Goal: Information Seeking & Learning: Learn about a topic

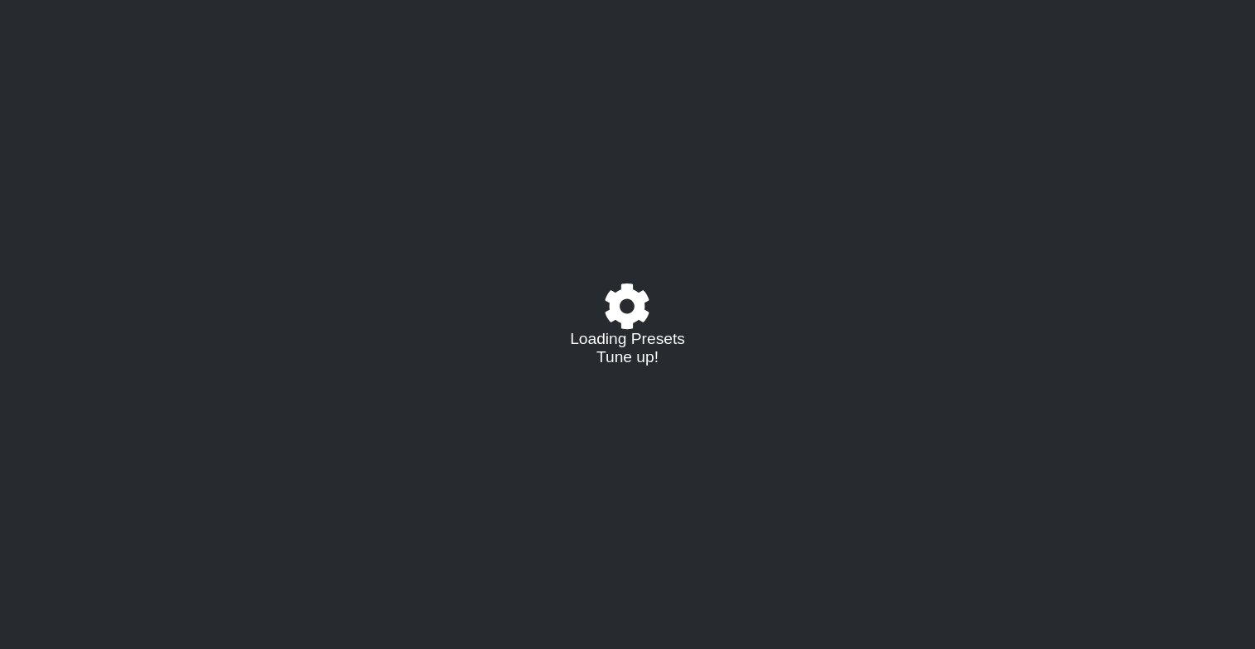
select select "/023177548424"
select select "A"
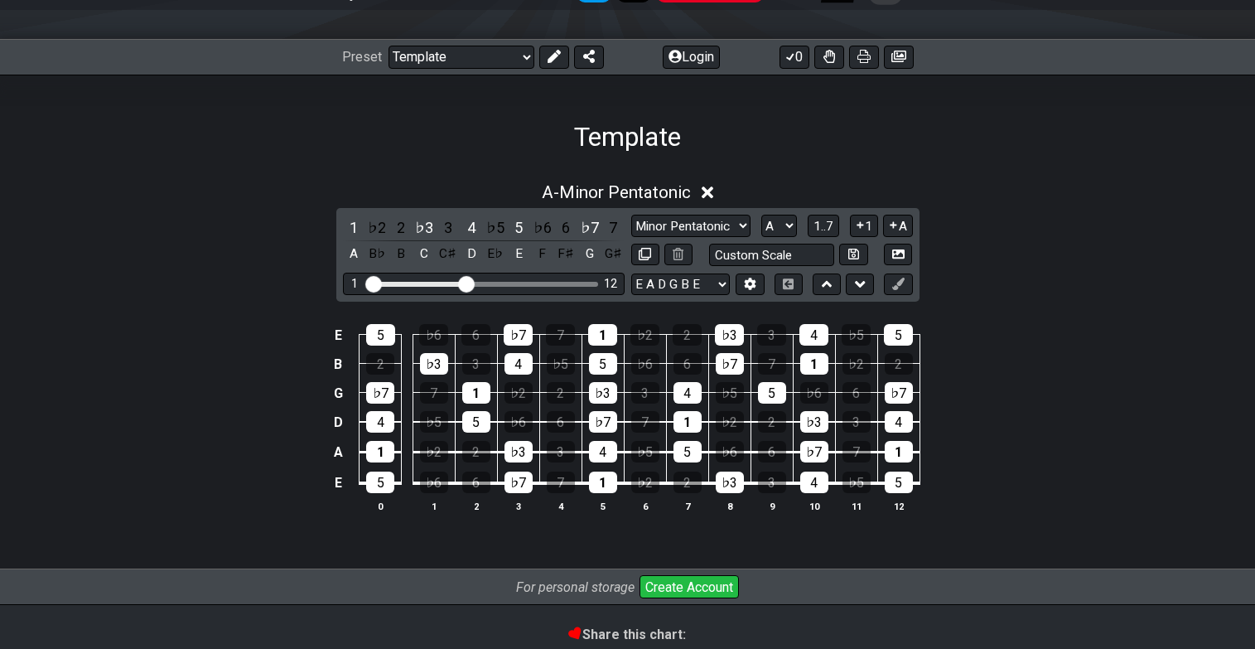
scroll to position [198, 0]
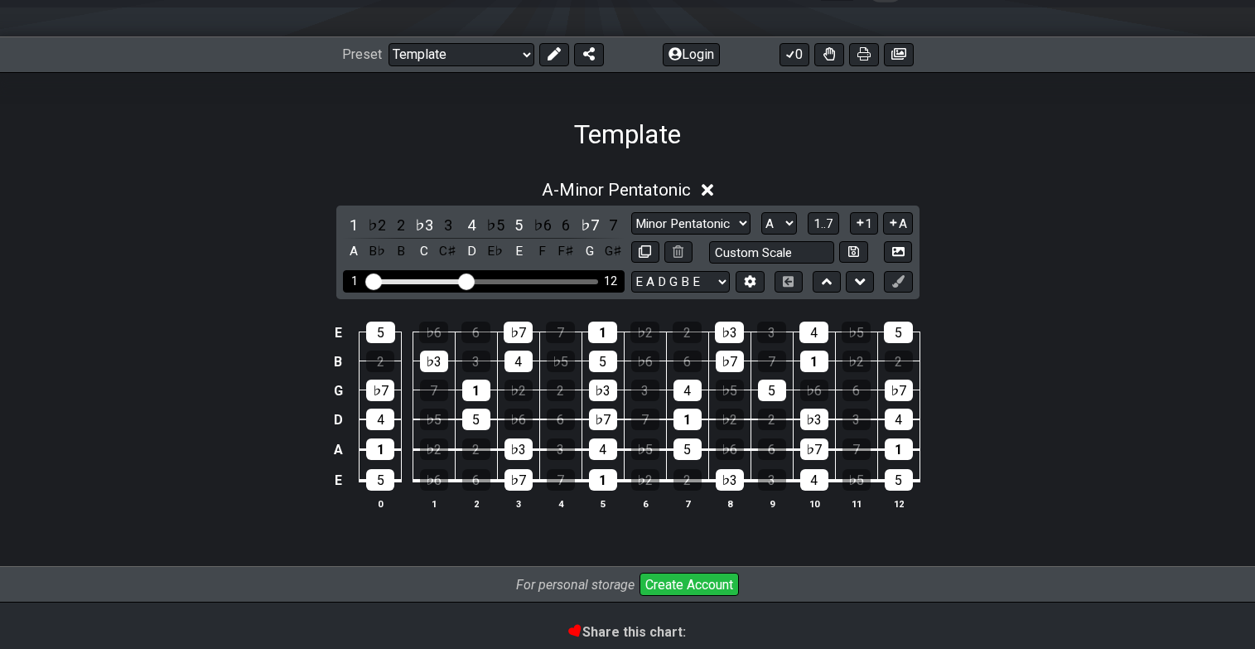
drag, startPoint x: 472, startPoint y: 274, endPoint x: 496, endPoint y: 278, distance: 24.4
click at [496, 278] on div "1 12" at bounding box center [484, 281] width 282 height 22
click at [496, 279] on div "Visible fret range" at bounding box center [484, 281] width 230 height 5
drag, startPoint x: 467, startPoint y: 279, endPoint x: 505, endPoint y: 281, distance: 38.2
click at [505, 280] on input "Visible fret range" at bounding box center [483, 280] width 235 height 0
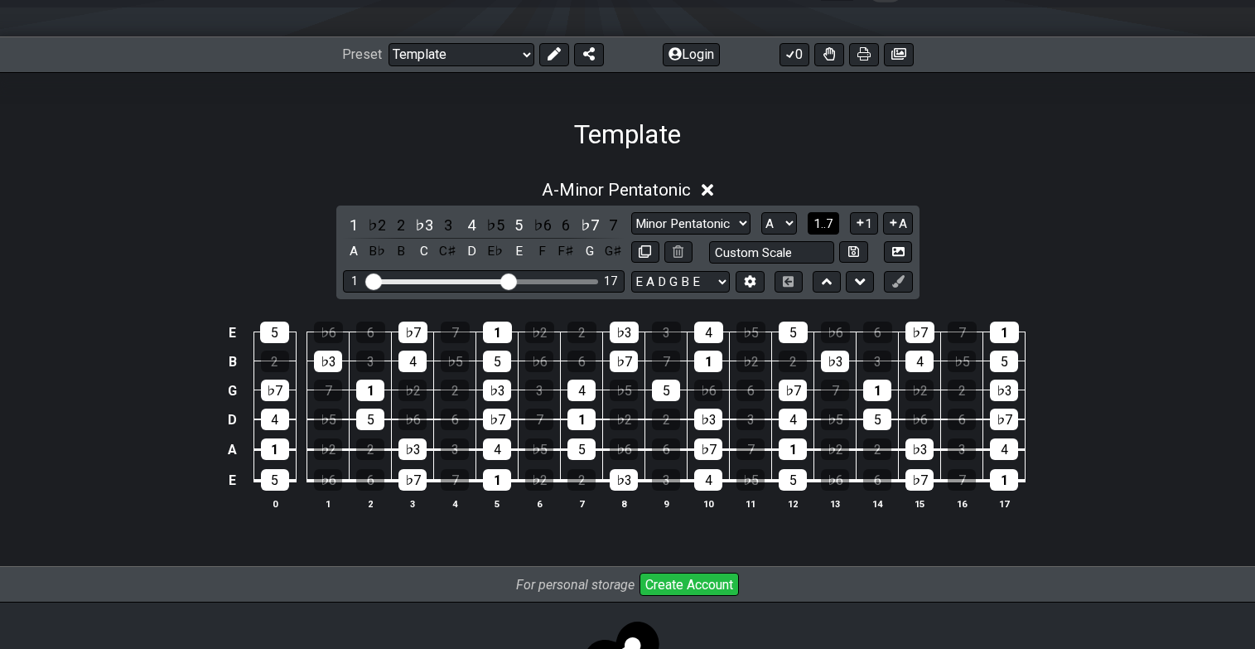
click at [820, 220] on span "1..7" at bounding box center [824, 223] width 20 height 15
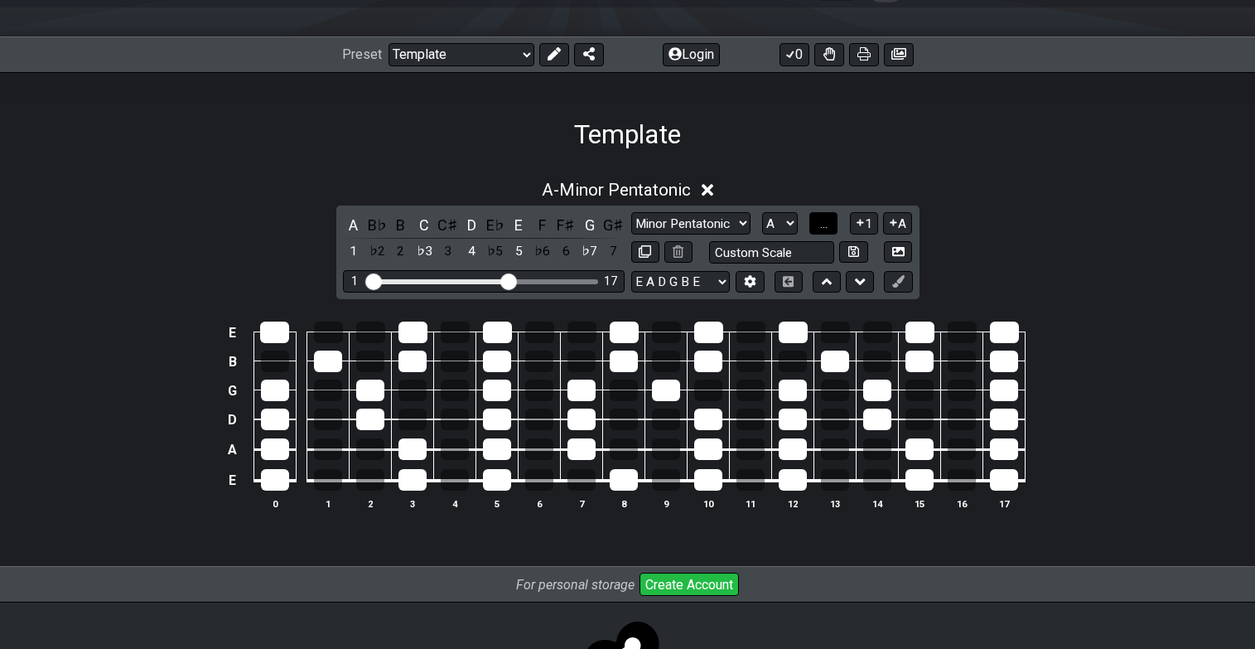
click at [824, 225] on span "..." at bounding box center [823, 223] width 7 height 15
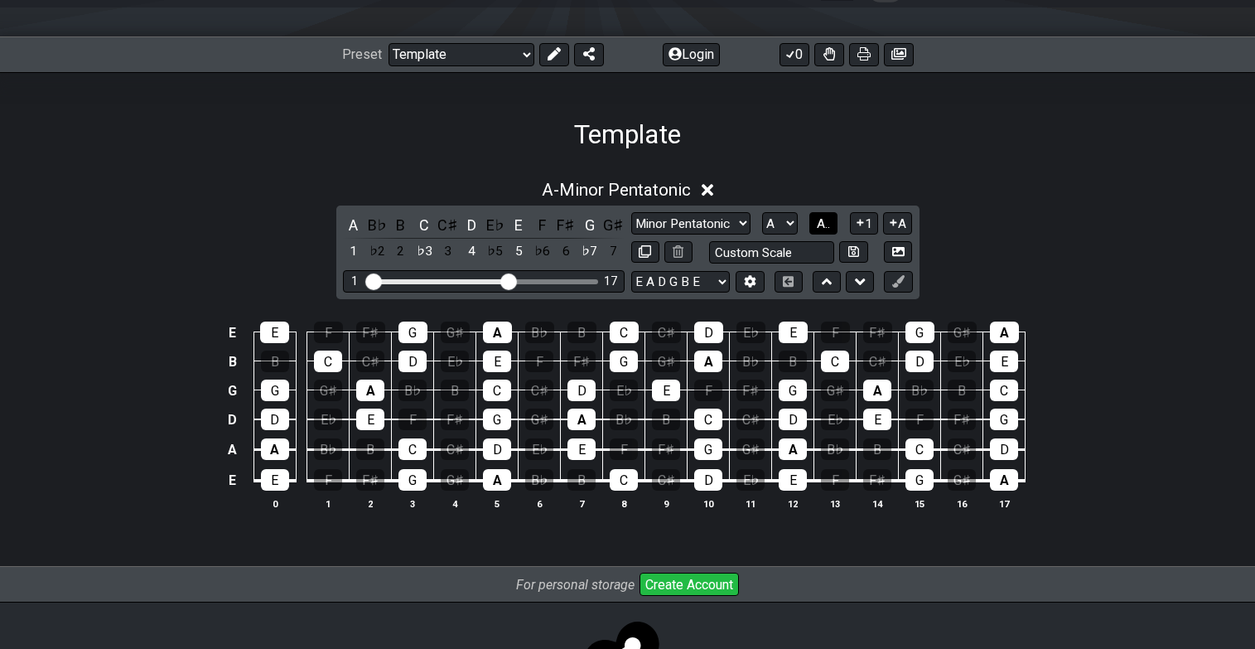
click at [824, 225] on span "A.." at bounding box center [823, 223] width 13 height 15
click at [824, 225] on span "1..7" at bounding box center [824, 223] width 20 height 15
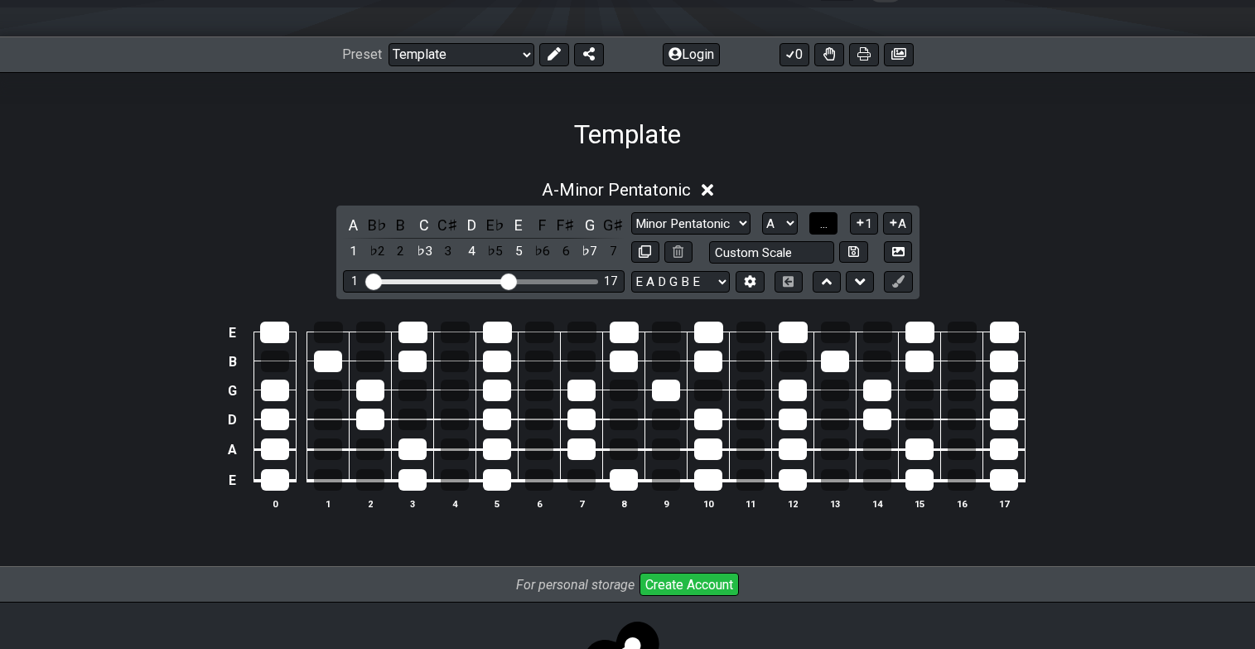
click at [824, 225] on span "..." at bounding box center [823, 223] width 7 height 15
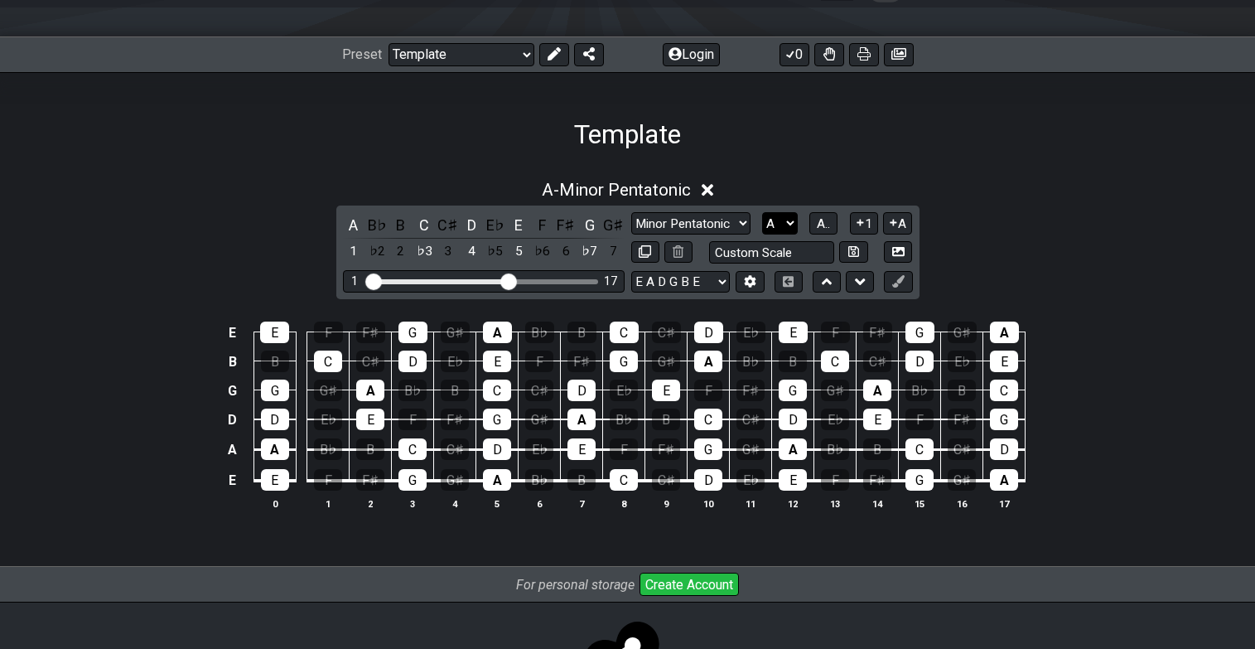
click at [786, 219] on select "A♭ A A♯ B♭ B C C♯ D♭ D D♯ E♭ E F F♯ G♭ G G♯" at bounding box center [780, 223] width 36 height 22
click at [762, 212] on select "A♭ A A♯ B♭ B C C♯ D♭ D D♯ E♭ E F F♯ G♭ G G♯" at bounding box center [780, 223] width 36 height 22
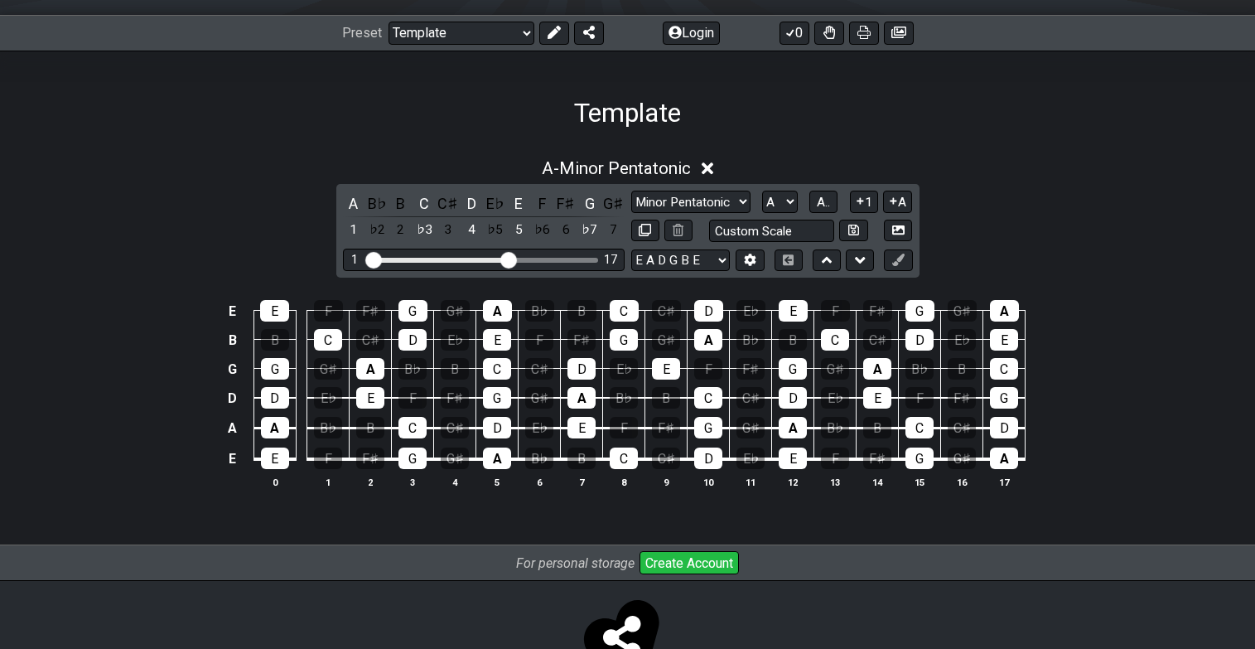
scroll to position [228, 0]
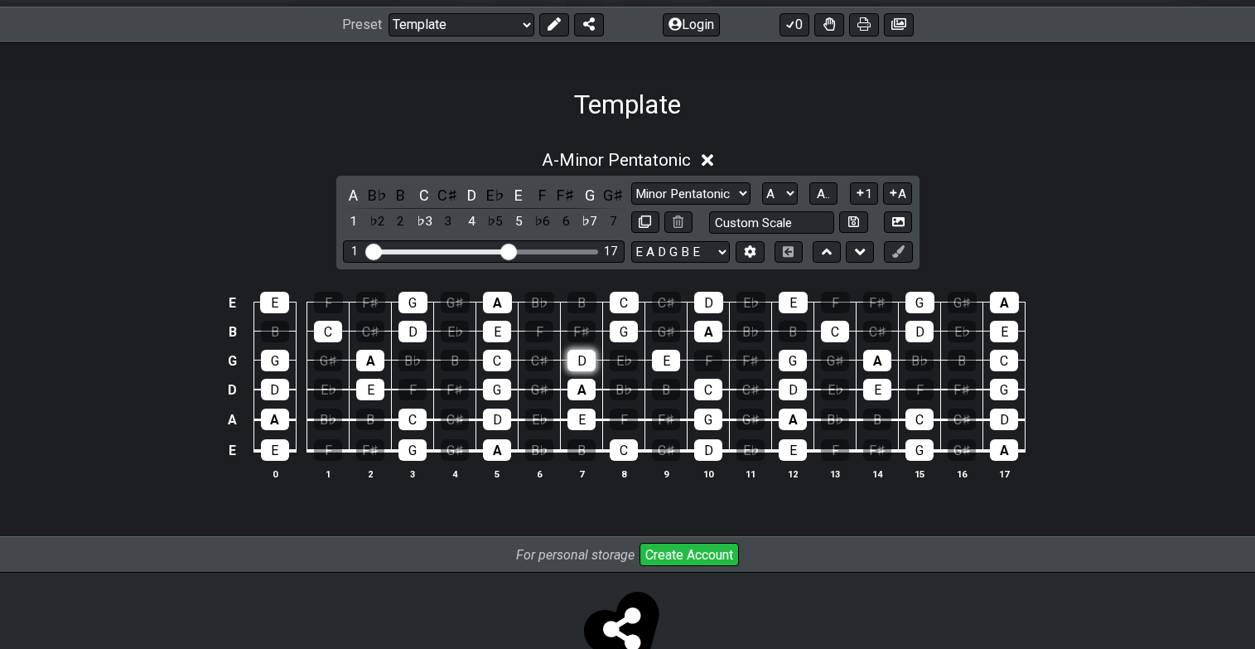
click at [582, 362] on div "D" at bounding box center [582, 361] width 28 height 22
click at [585, 360] on div "D" at bounding box center [582, 361] width 28 height 22
click at [856, 220] on icon at bounding box center [854, 221] width 11 height 12
click at [896, 222] on icon at bounding box center [899, 221] width 12 height 12
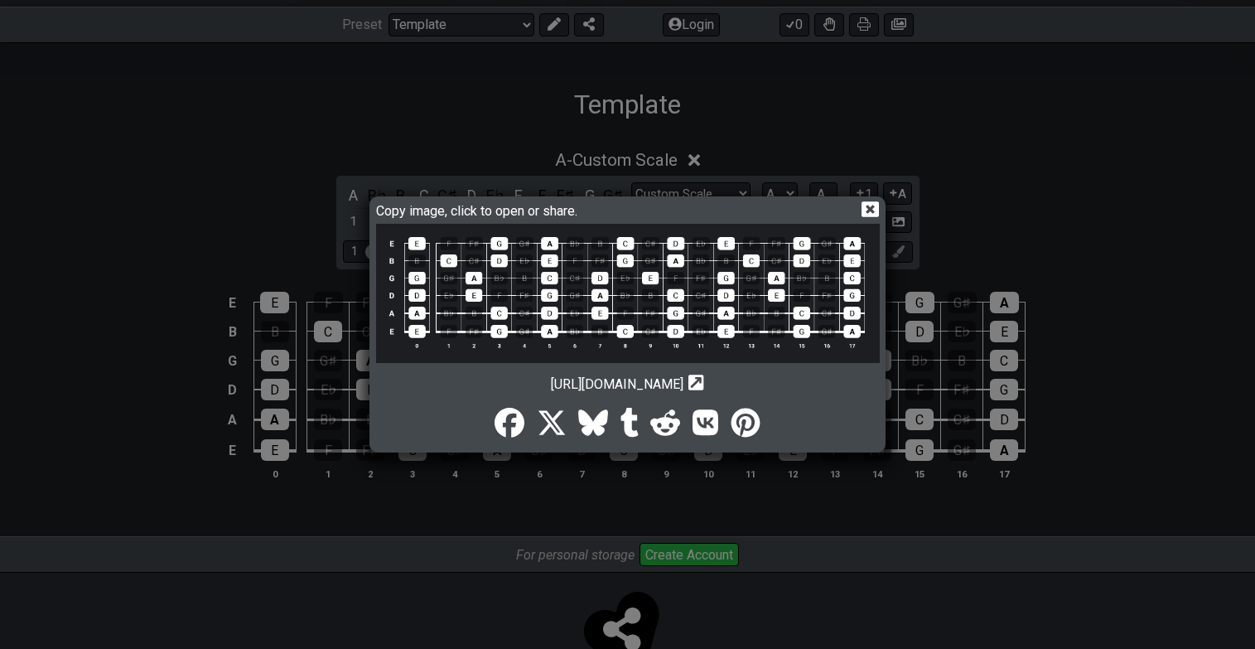
click at [704, 380] on icon "Copy url to clipboard" at bounding box center [697, 382] width 16 height 17
click at [704, 381] on icon "Copy url to clipboard" at bounding box center [697, 382] width 16 height 17
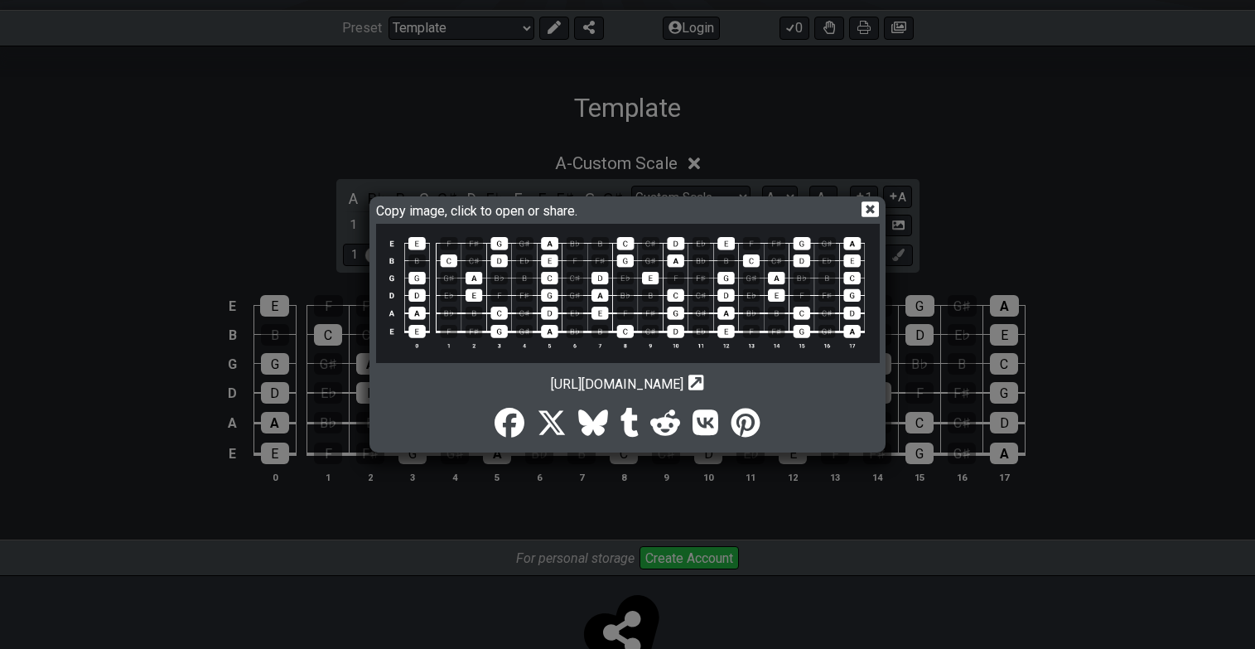
click at [781, 140] on div "Copy image, click to open or share. [URL][DOMAIN_NAME] Copy url to clipboard" at bounding box center [627, 324] width 1255 height 649
click at [868, 206] on icon at bounding box center [870, 209] width 17 height 17
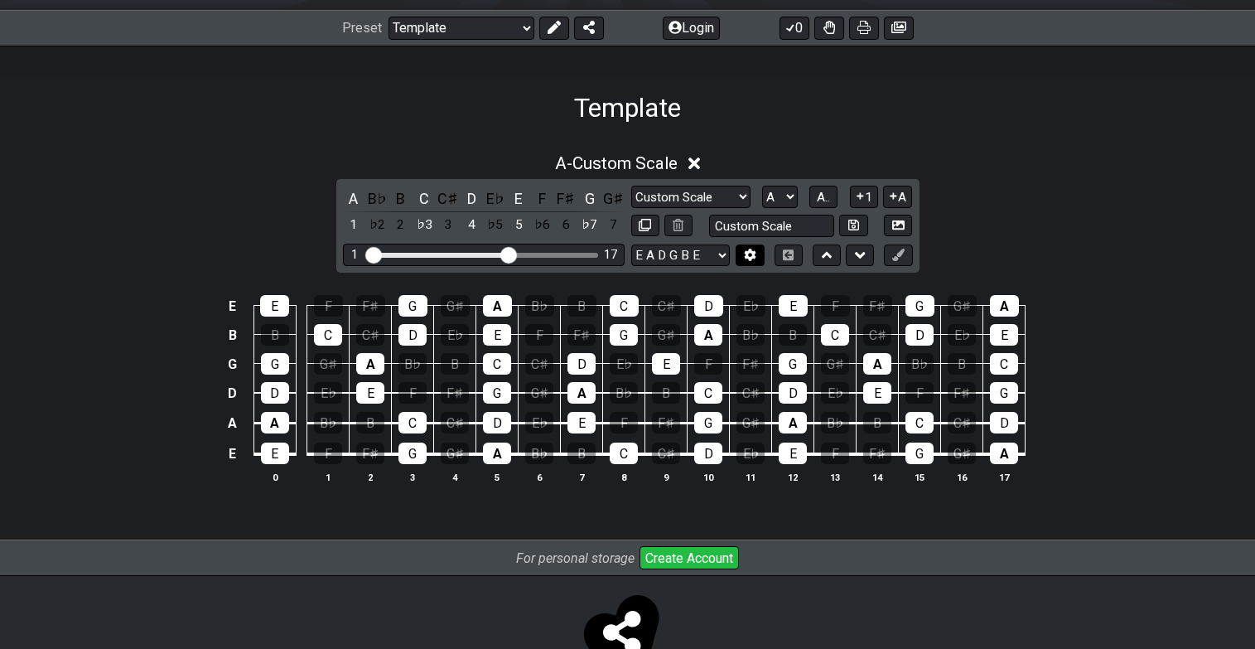
click at [750, 251] on icon at bounding box center [751, 255] width 12 height 12
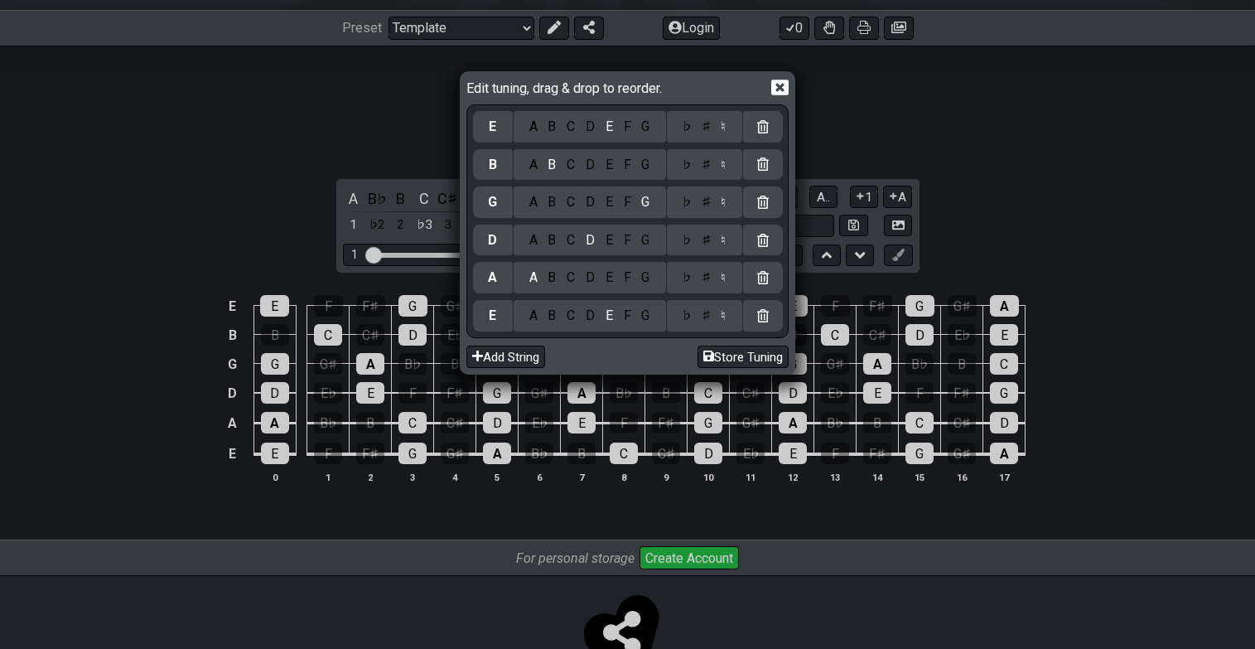
click at [782, 85] on icon at bounding box center [780, 87] width 17 height 17
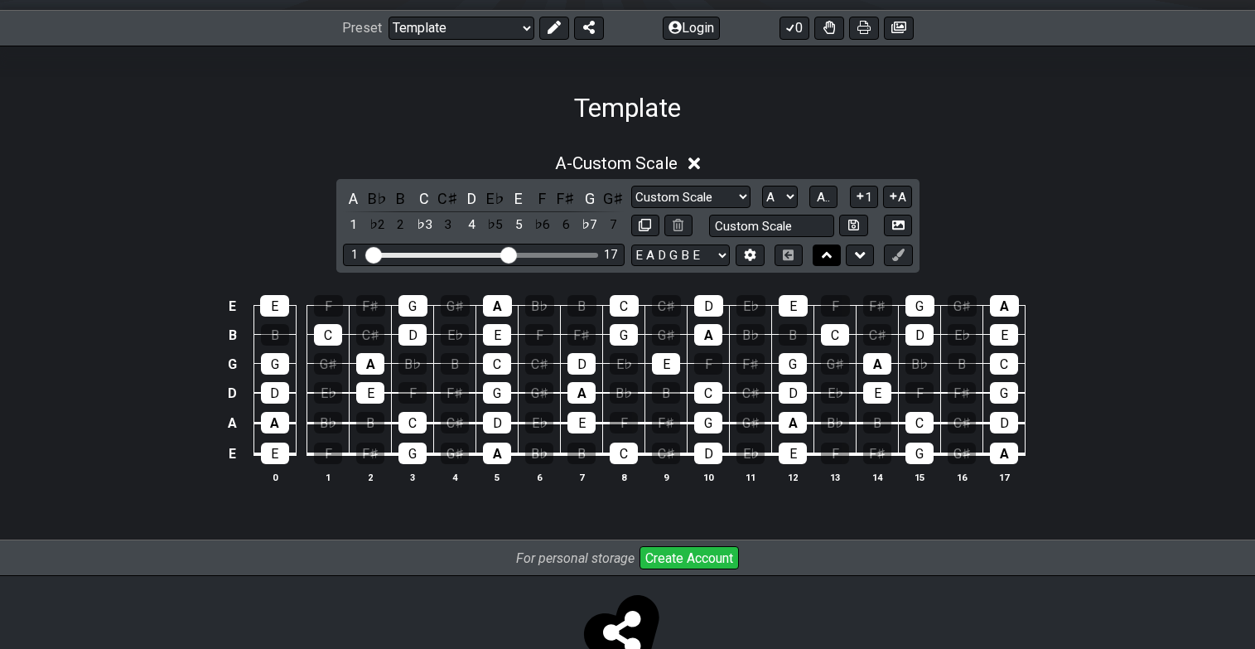
click at [825, 253] on icon at bounding box center [827, 255] width 11 height 7
click at [859, 254] on icon at bounding box center [860, 255] width 11 height 7
click at [741, 193] on select "Minor Pentatonic Custom Scale Minor Pentatonic Major Pentatonic Minor Blues Maj…" at bounding box center [690, 197] width 119 height 22
select select "Minor Pentatonic"
click at [631, 186] on select "Minor Pentatonic Custom Scale Minor Pentatonic Major Pentatonic Minor Blues Maj…" at bounding box center [690, 197] width 119 height 22
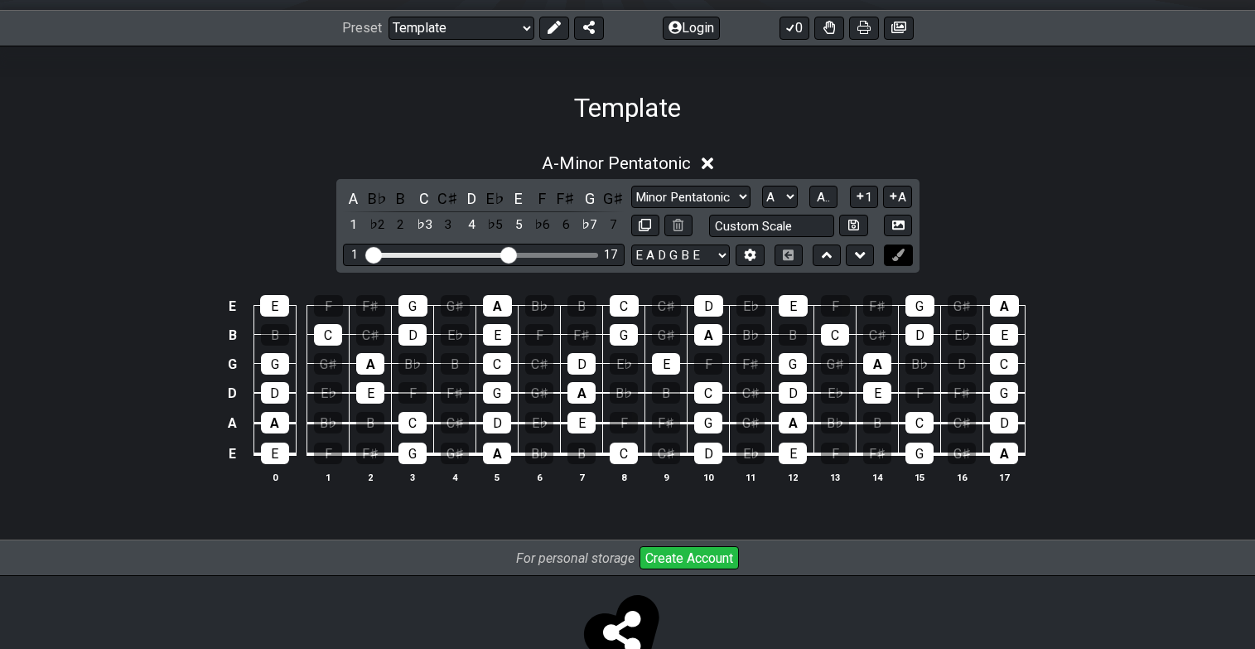
click at [895, 256] on icon at bounding box center [899, 255] width 12 height 12
click at [642, 224] on icon at bounding box center [645, 225] width 12 height 12
select select "A"
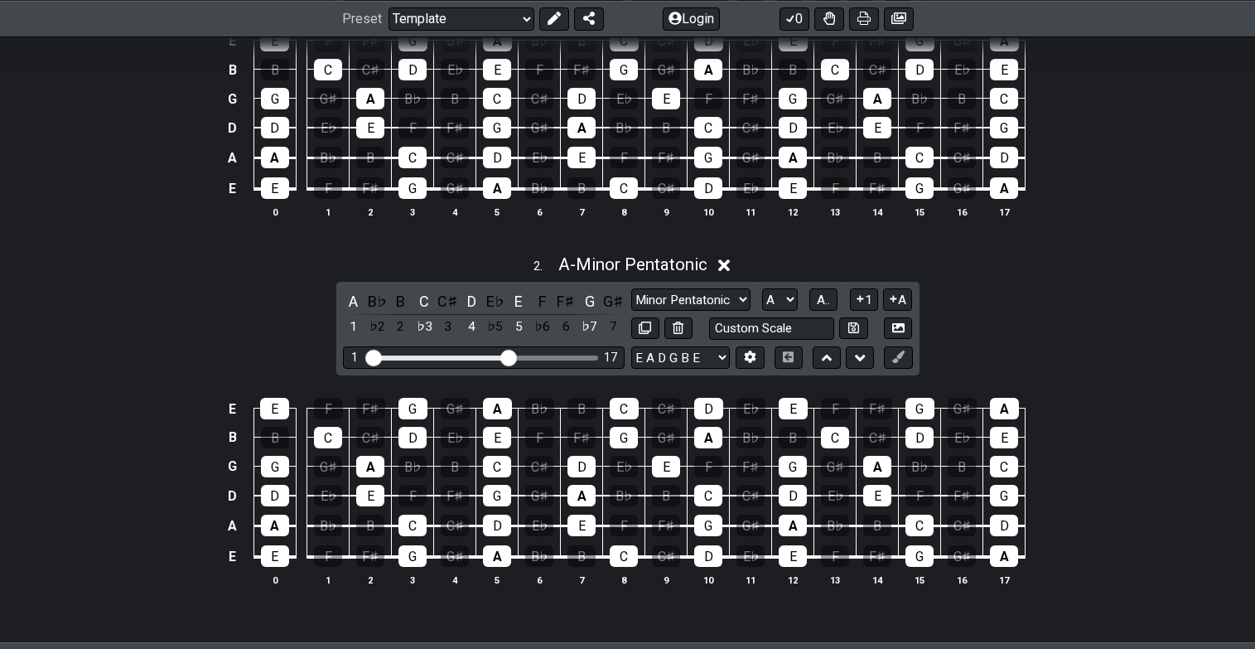
scroll to position [493, 0]
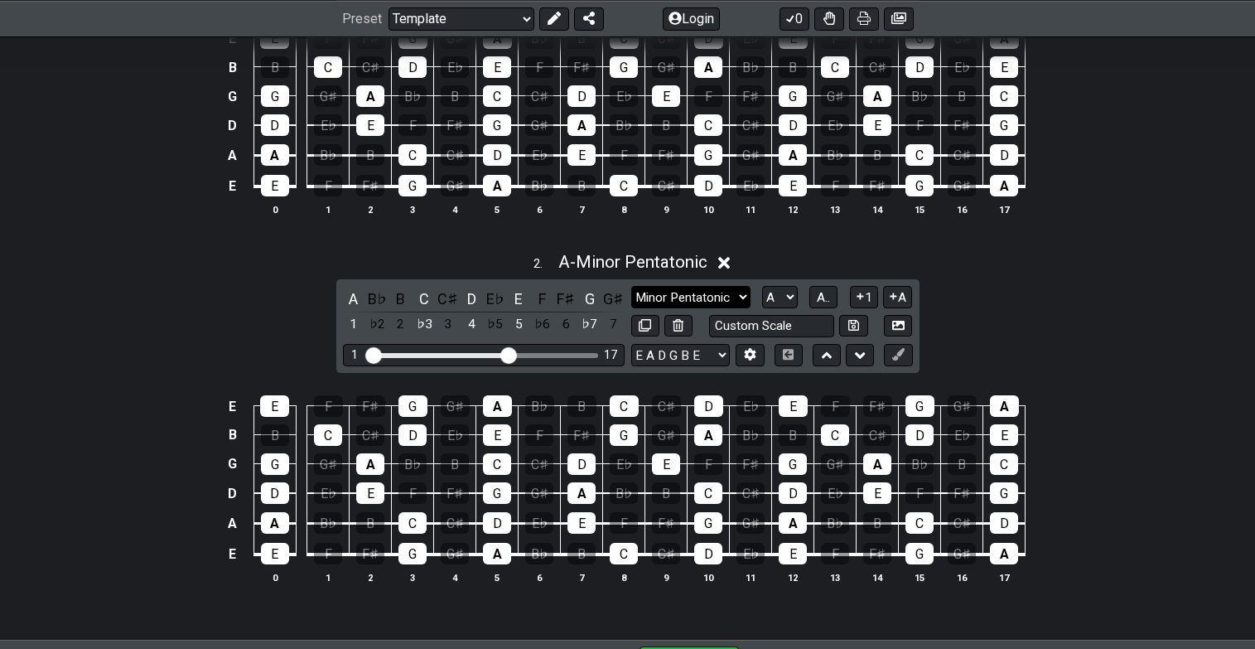
click at [740, 293] on select "Minor Pentatonic Custom Scale Minor Pentatonic Major Pentatonic Minor Blues Maj…" at bounding box center [690, 297] width 119 height 22
click at [631, 286] on select "Minor Pentatonic Custom Scale Minor Pentatonic Major Pentatonic Minor Blues Maj…" at bounding box center [690, 297] width 119 height 22
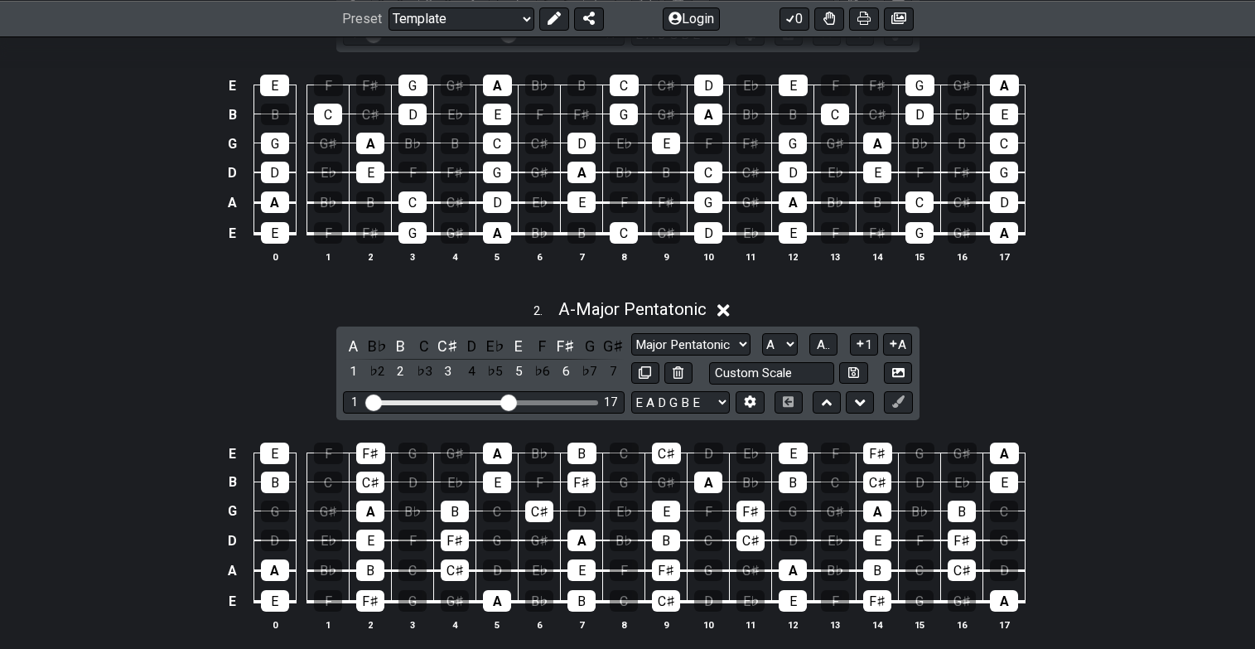
scroll to position [447, 0]
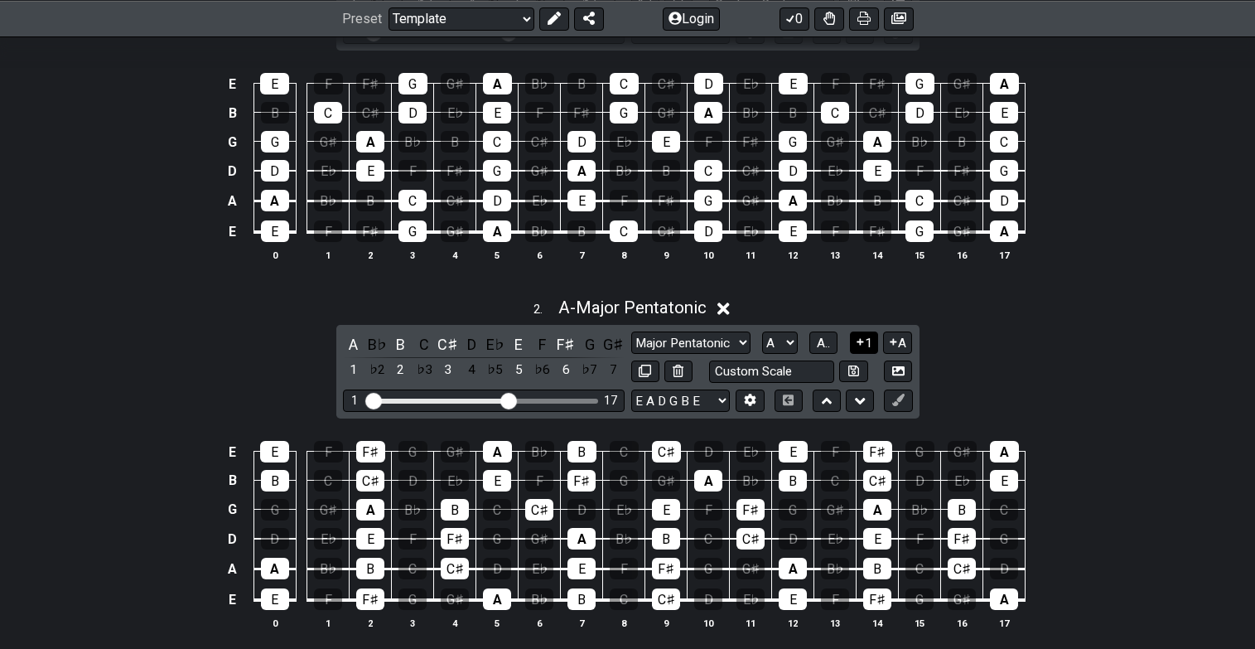
click at [864, 343] on icon at bounding box center [861, 342] width 16 height 12
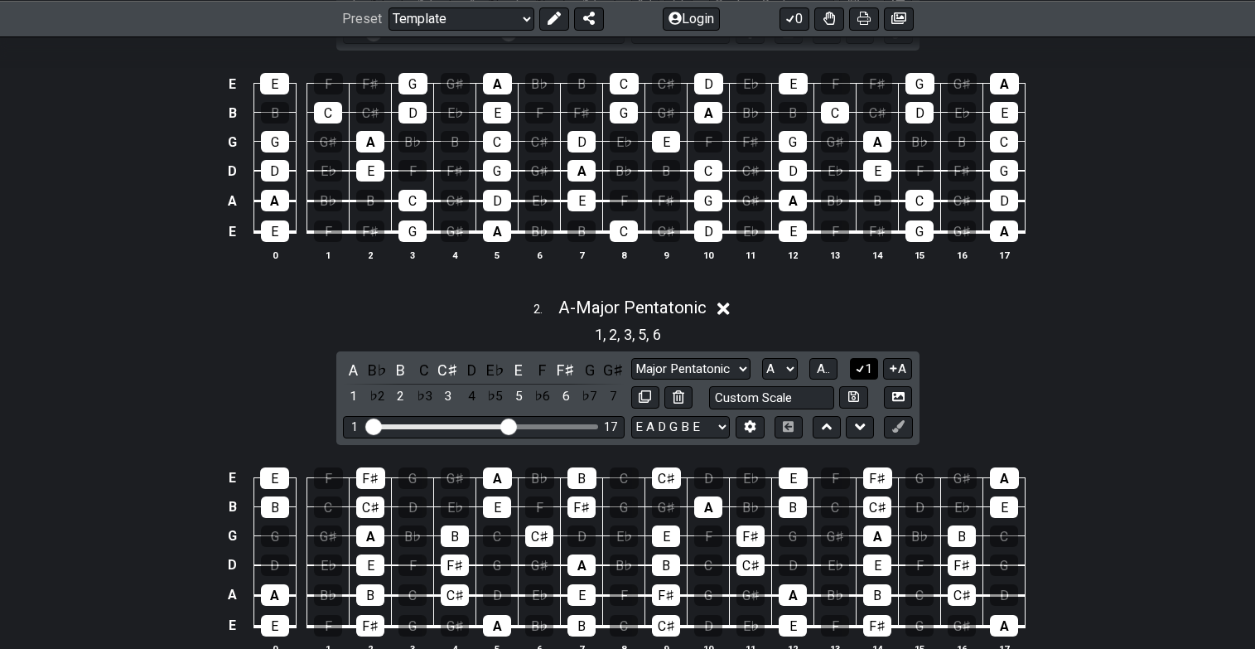
click at [864, 369] on icon at bounding box center [861, 368] width 16 height 12
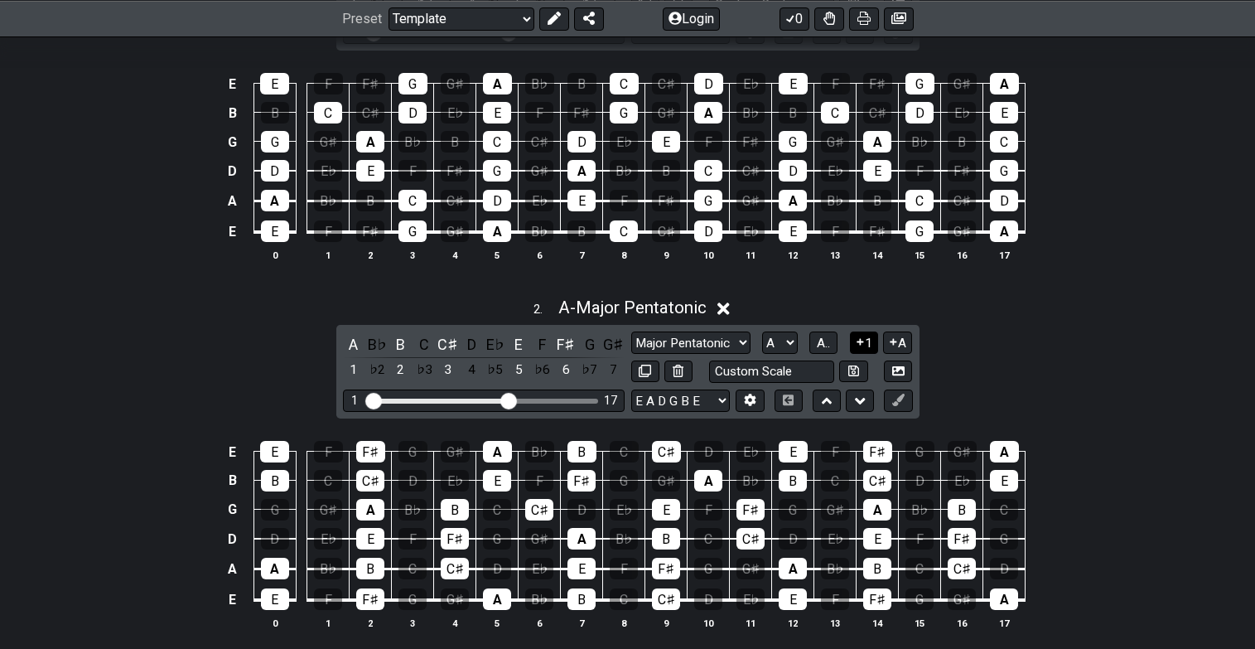
click at [861, 336] on icon at bounding box center [861, 342] width 16 height 12
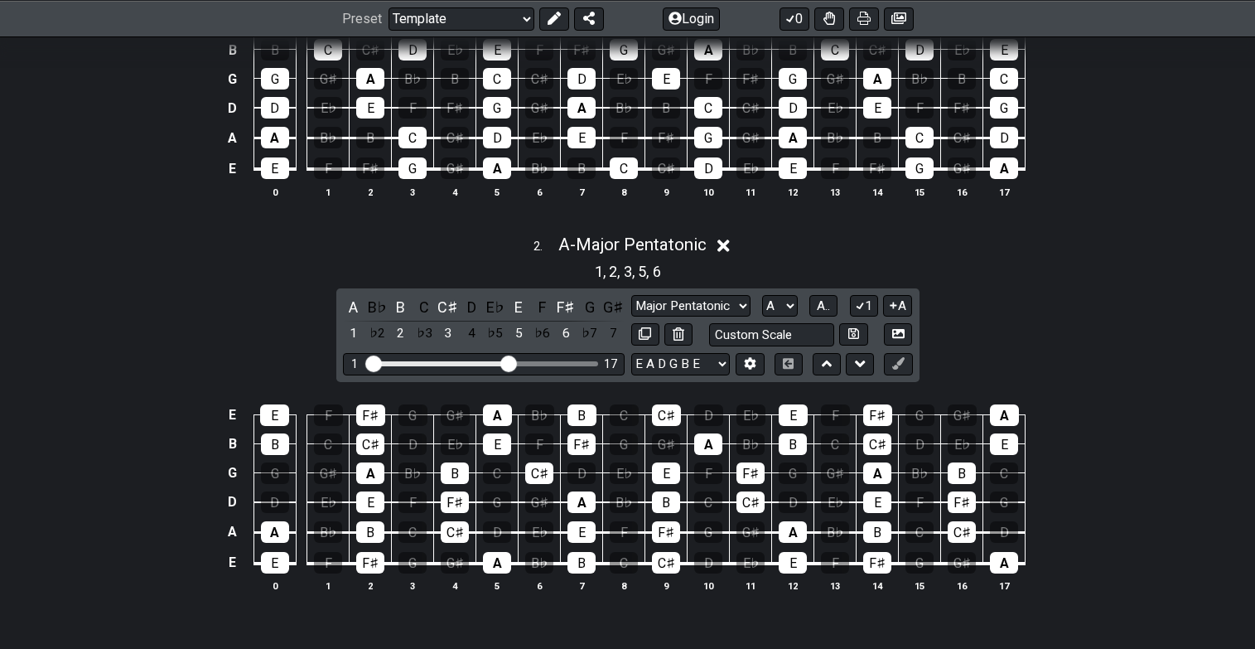
scroll to position [515, 0]
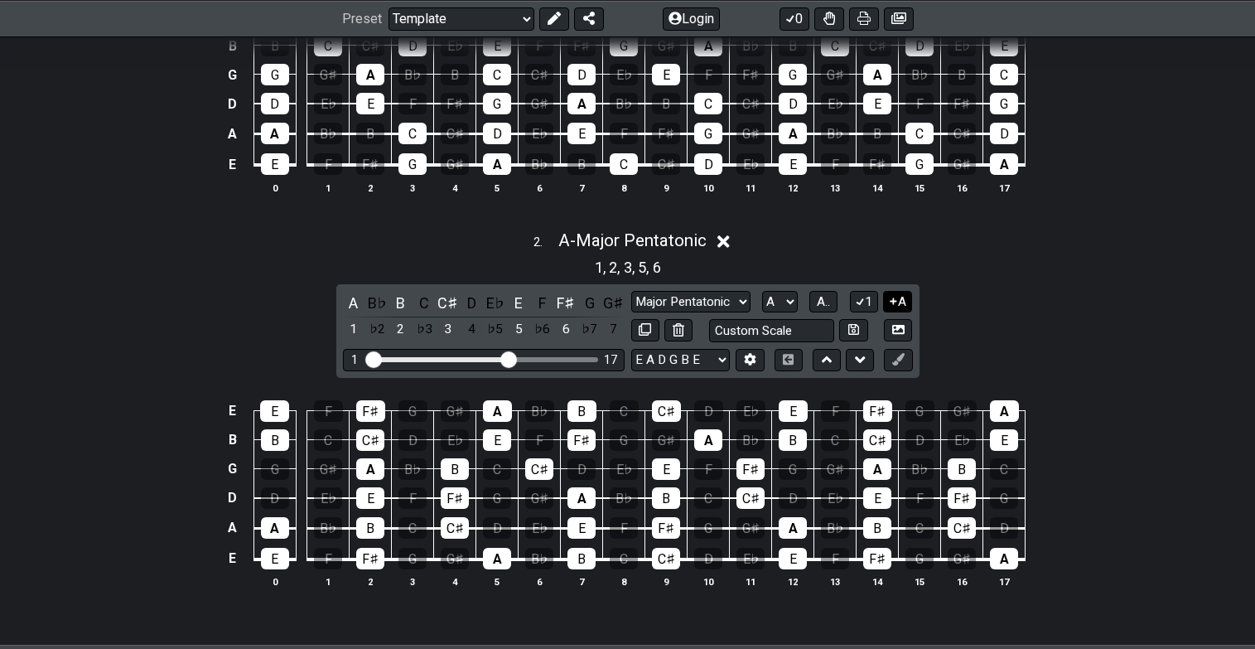
click at [897, 300] on icon at bounding box center [894, 301] width 16 height 12
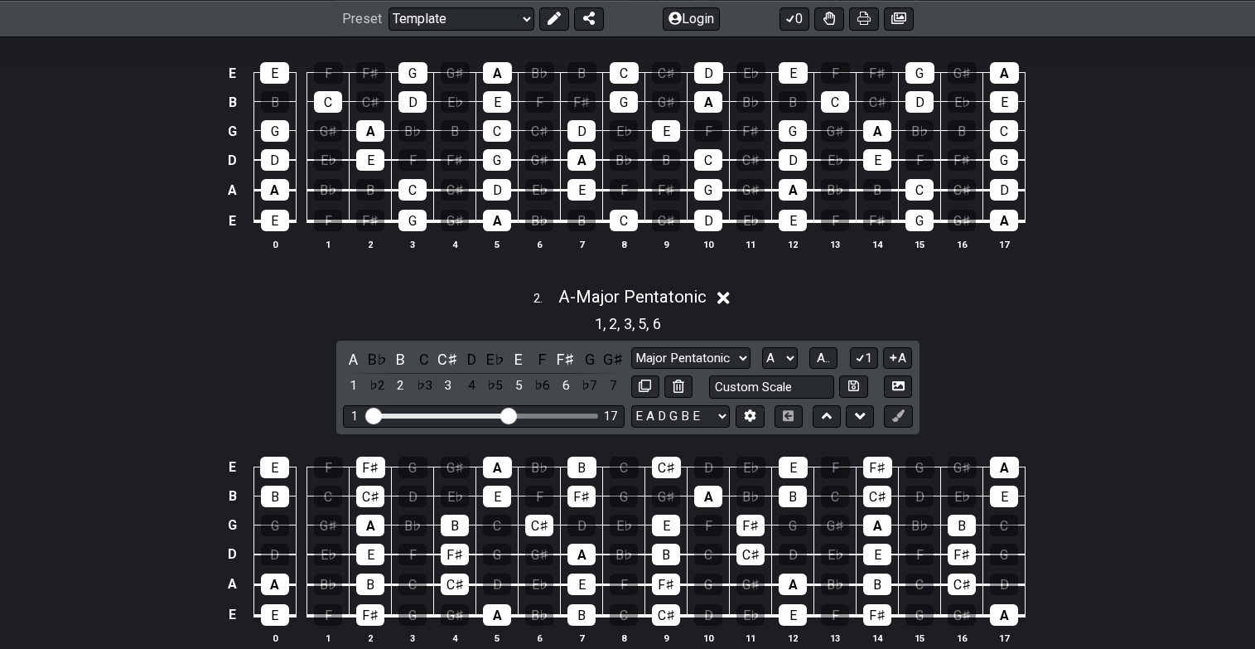
scroll to position [453, 0]
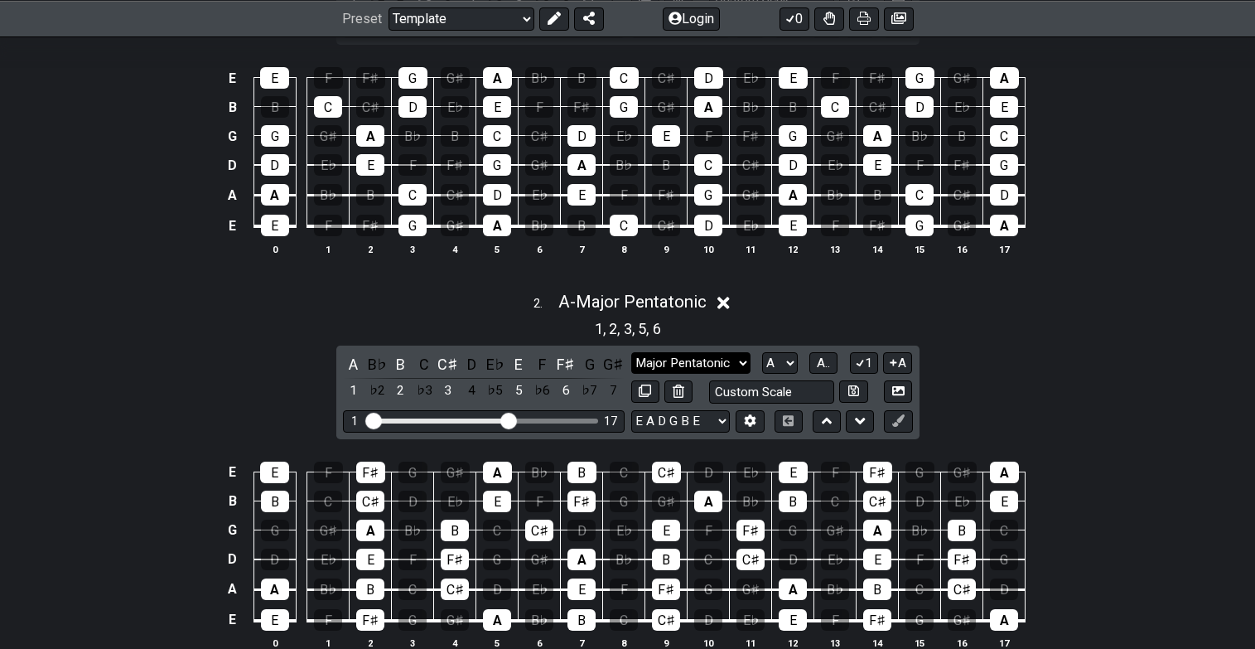
click at [724, 360] on select "Minor Pentatonic Custom Scale Minor Pentatonic Major Pentatonic Minor Blues Maj…" at bounding box center [690, 363] width 119 height 22
select select "Minor Blues"
click at [631, 352] on select "Minor Pentatonic Custom Scale Minor Pentatonic Major Pentatonic Minor Blues Maj…" at bounding box center [690, 363] width 119 height 22
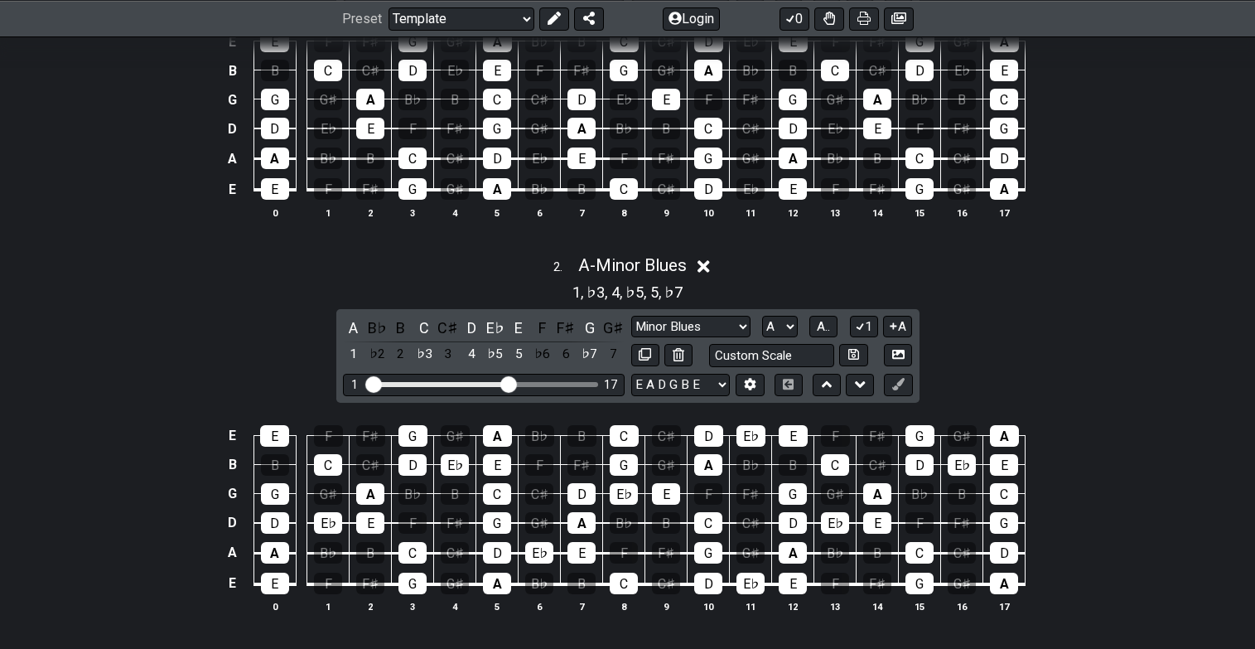
scroll to position [492, 0]
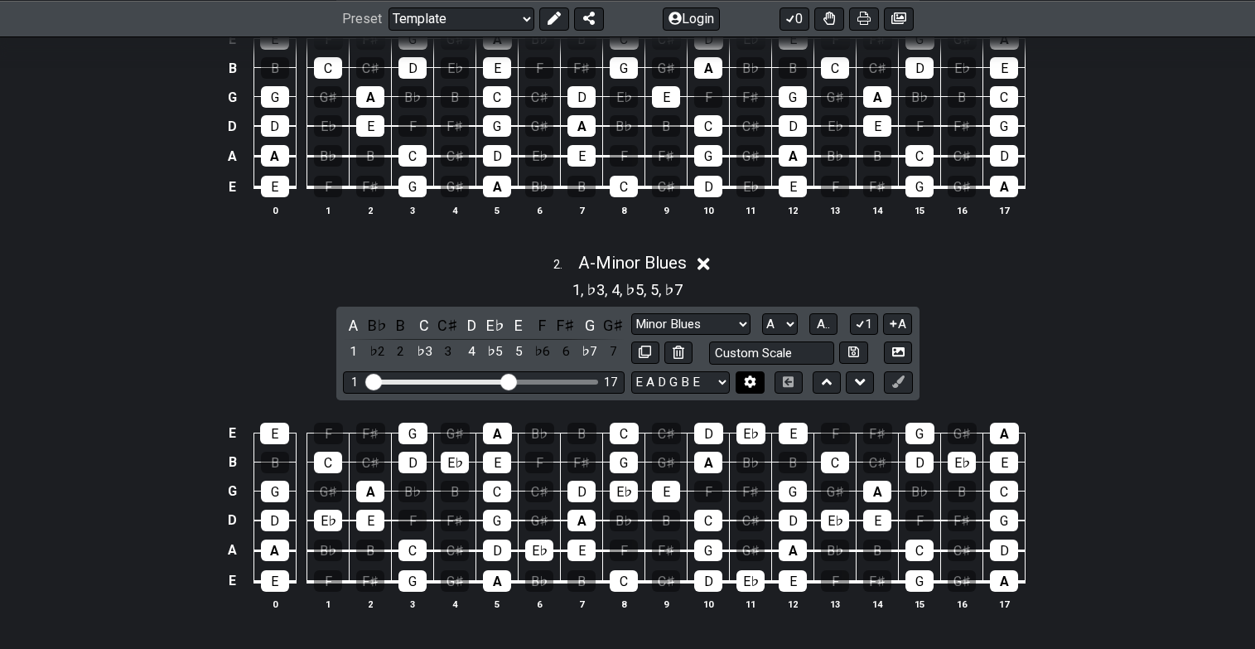
click at [747, 380] on icon at bounding box center [751, 381] width 12 height 12
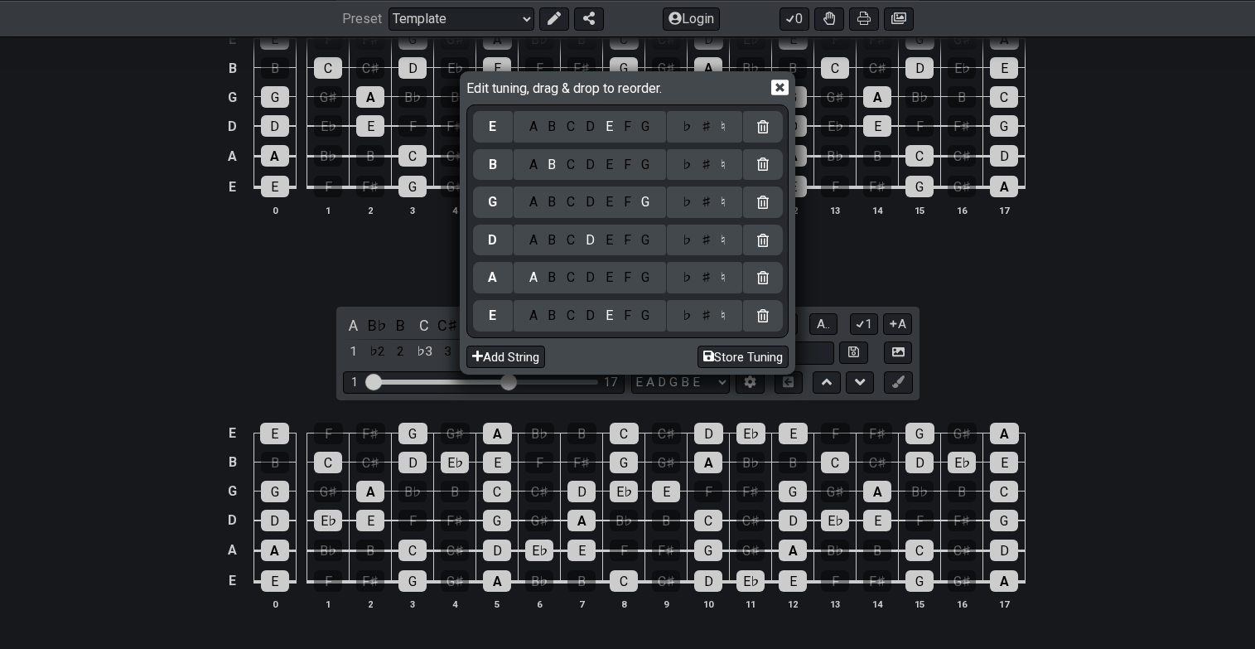
click at [785, 85] on icon at bounding box center [780, 87] width 17 height 17
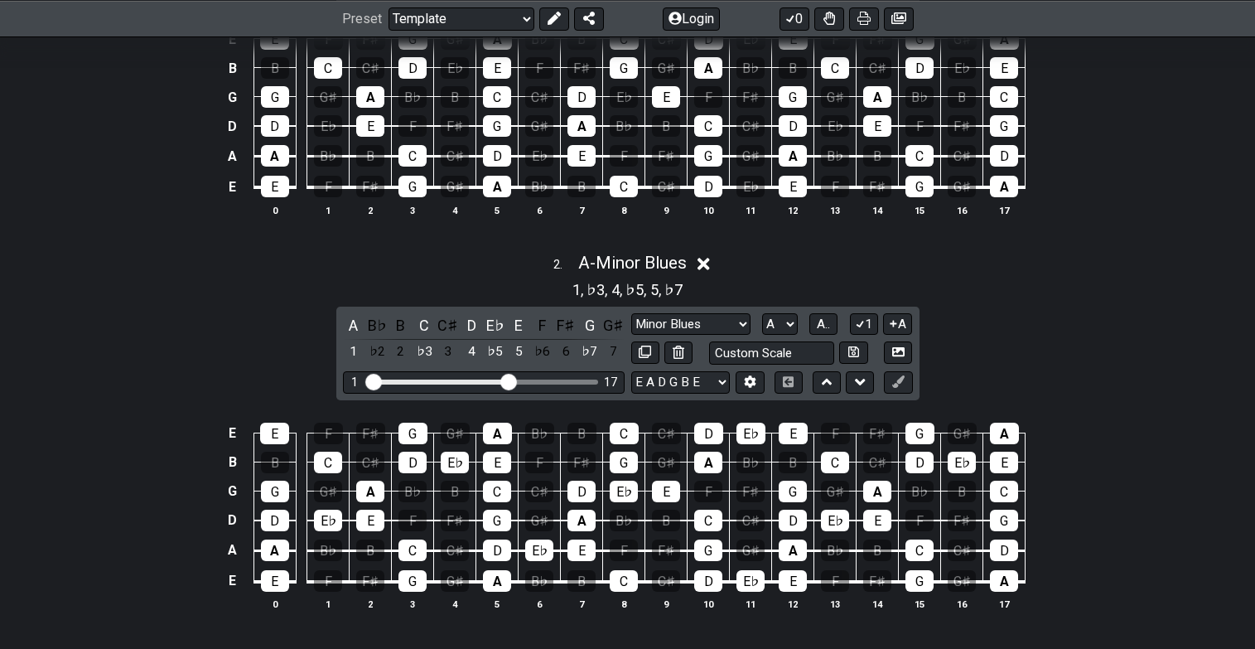
click at [1036, 296] on div "1 , ♭3 , 4 , ♭5 , 5 , ♭7" at bounding box center [627, 288] width 1255 height 27
click at [525, 17] on select "Welcome to #fretflip! Template Custom Preset Minor Pentatonic Major Pentatonic …" at bounding box center [462, 18] width 146 height 23
click at [902, 380] on icon at bounding box center [899, 381] width 12 height 12
click at [1002, 429] on div "A" at bounding box center [1004, 434] width 29 height 22
click at [1007, 430] on div "A" at bounding box center [1004, 434] width 29 height 22
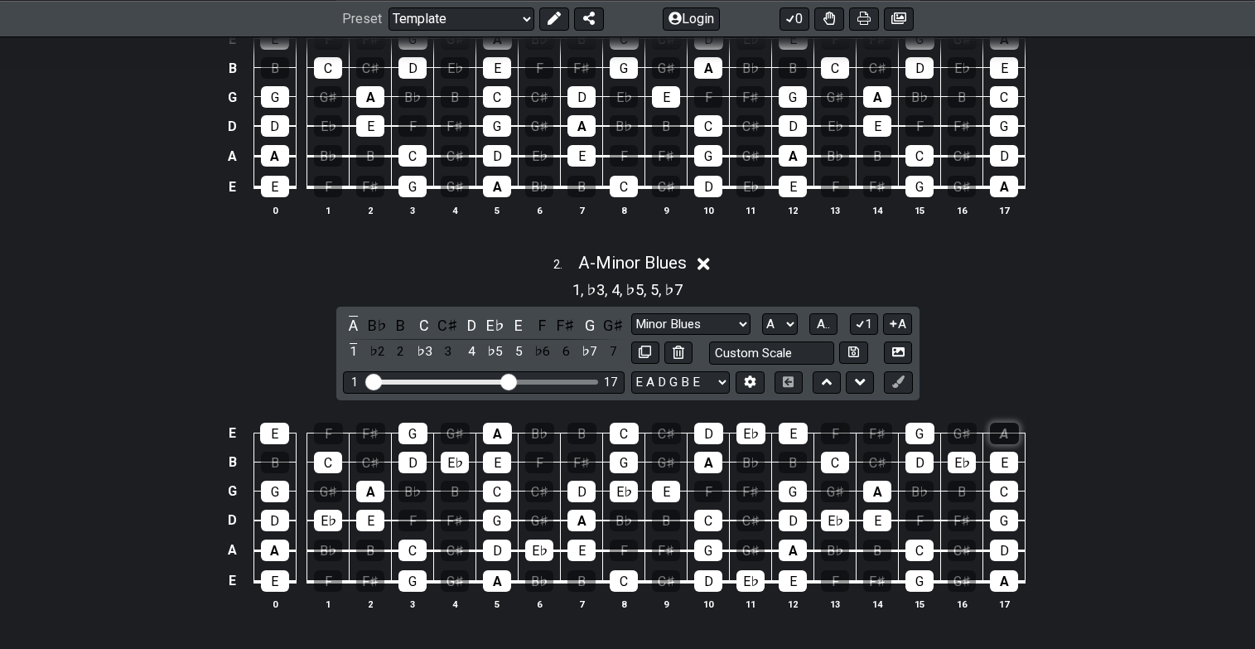
click at [1009, 430] on div "A" at bounding box center [1004, 434] width 29 height 22
click at [903, 378] on icon at bounding box center [899, 381] width 12 height 12
drag, startPoint x: 899, startPoint y: 380, endPoint x: 1002, endPoint y: 432, distance: 115.3
click at [1002, 432] on div "2 . A - Minor Blues 1 , ♭3 , 4 , ♭5 , 5 , ♭7 A B♭ B C C♯ D E♭ E F F♯ G G♯ 1 ♭2 …" at bounding box center [627, 438] width 1255 height 390
click at [900, 380] on icon at bounding box center [899, 381] width 12 height 12
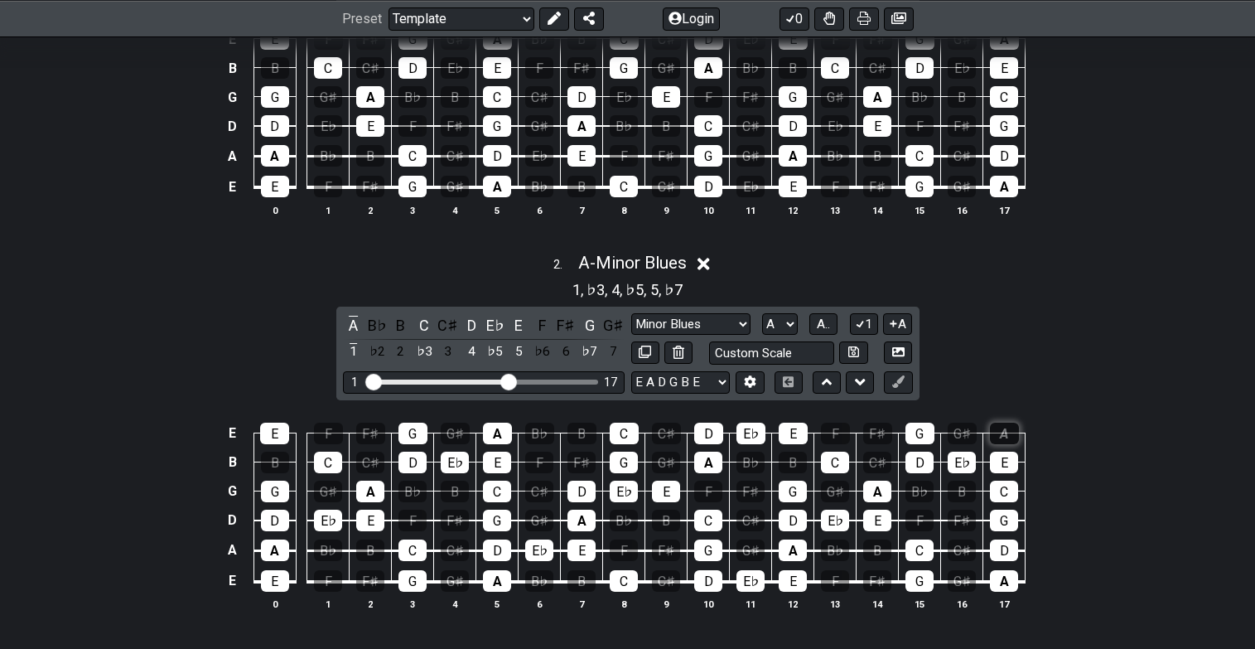
click at [996, 424] on div "A" at bounding box center [1004, 434] width 29 height 22
click at [997, 429] on div "A" at bounding box center [1004, 434] width 29 height 22
click at [905, 380] on button at bounding box center [898, 382] width 28 height 22
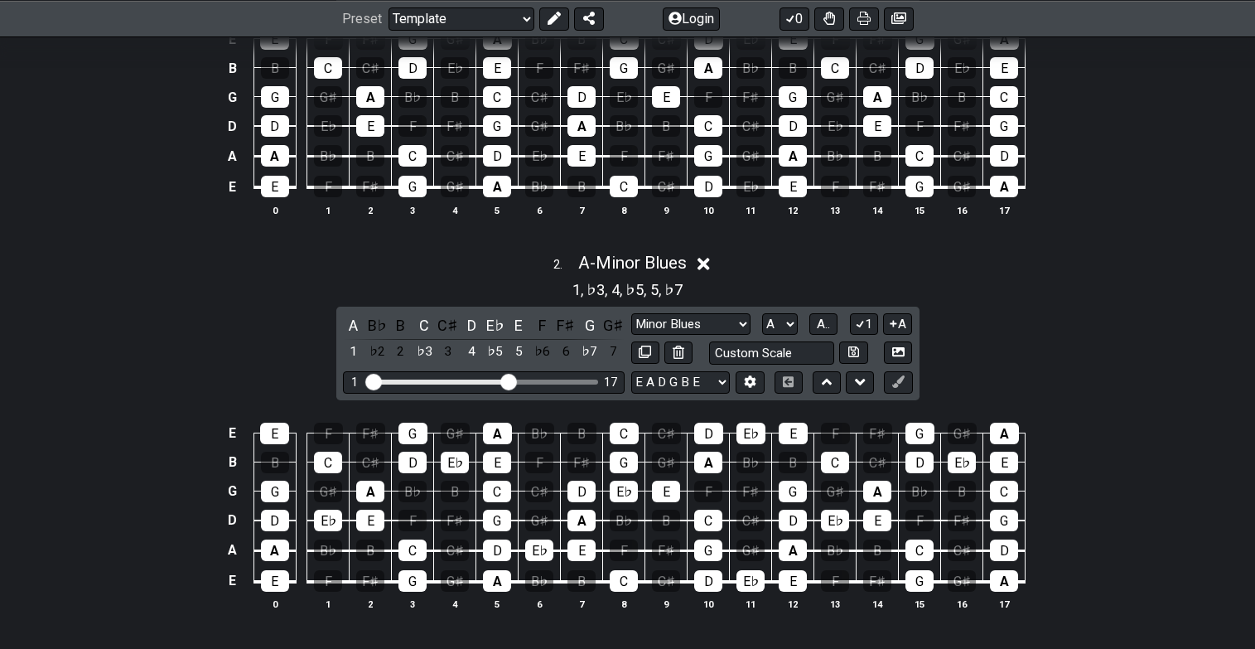
click at [980, 346] on div "2 . A - Minor Blues 1 , ♭3 , 4 , ♭5 , 5 , ♭7 A B♭ B C C♯ D E♭ E F F♯ G G♯ 1 ♭2 …" at bounding box center [627, 438] width 1255 height 390
click at [897, 381] on icon at bounding box center [899, 381] width 12 height 12
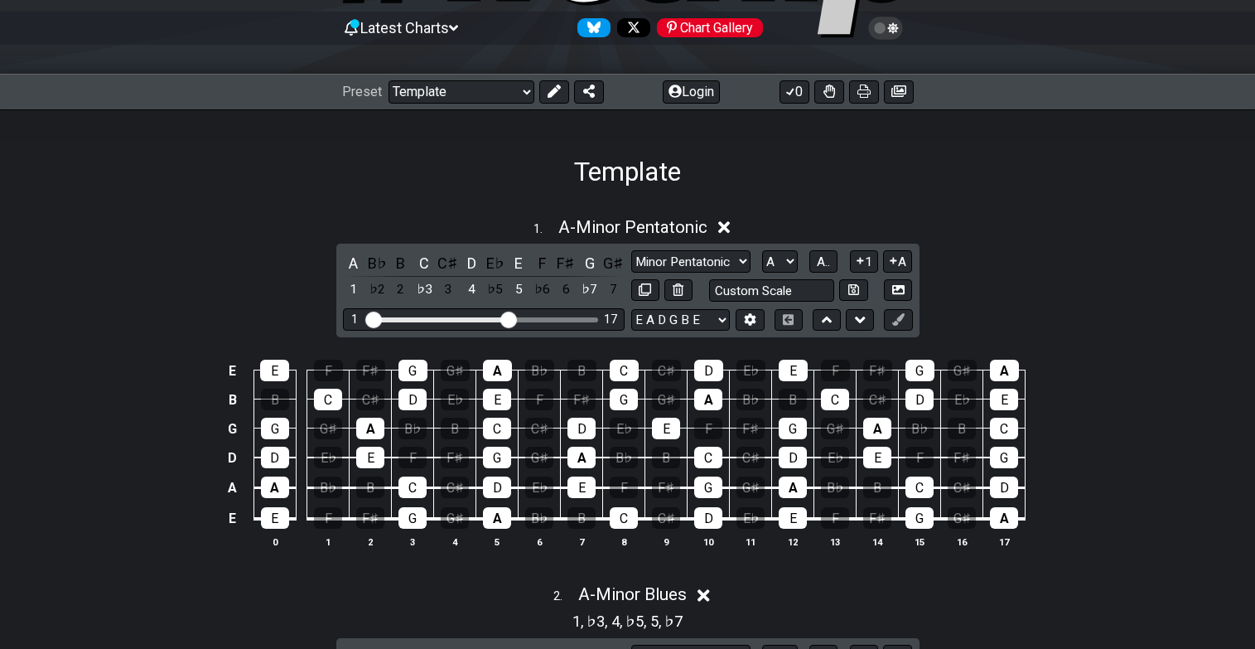
scroll to position [168, 0]
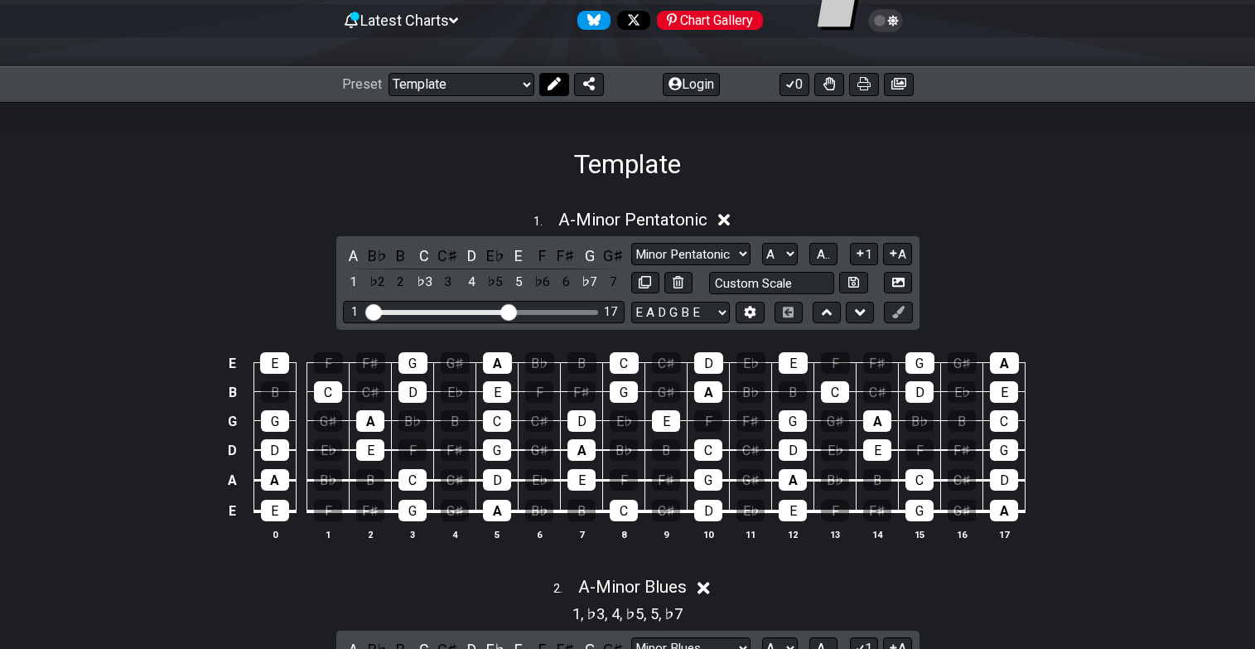
click at [549, 86] on icon at bounding box center [553, 83] width 13 height 13
click at [899, 307] on icon at bounding box center [899, 312] width 12 height 12
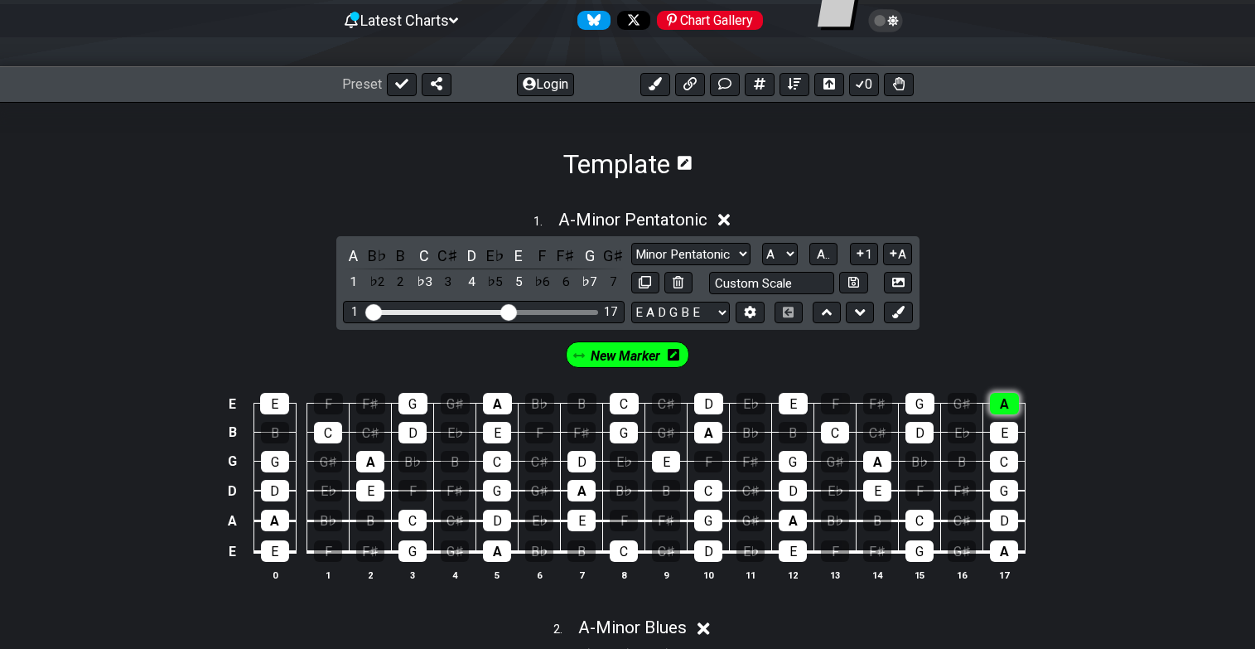
click at [1001, 404] on div "A" at bounding box center [1004, 404] width 29 height 22
click at [644, 347] on span "New Marker" at bounding box center [626, 356] width 70 height 24
click at [497, 549] on div "A" at bounding box center [497, 551] width 28 height 22
click at [496, 554] on div "A" at bounding box center [497, 551] width 28 height 22
click at [626, 356] on span "New Marker" at bounding box center [625, 356] width 77 height 24
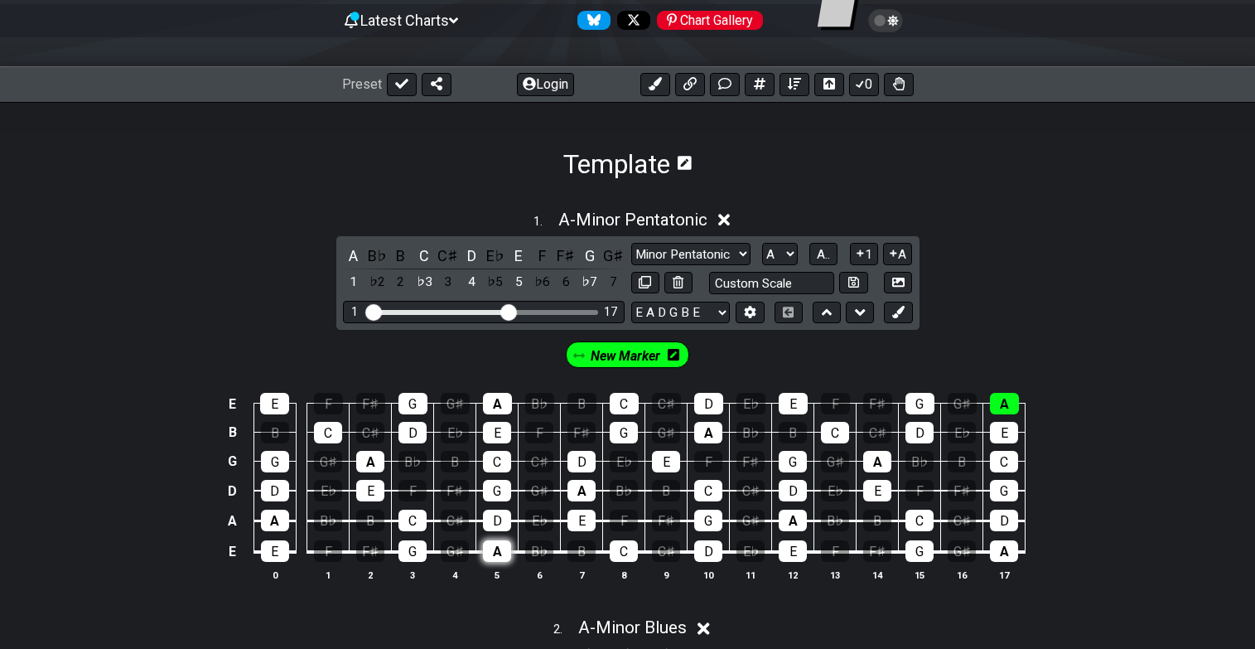
click at [500, 549] on div "A" at bounding box center [497, 551] width 28 height 22
click at [583, 486] on div "A" at bounding box center [582, 491] width 28 height 22
click at [704, 430] on div "A" at bounding box center [708, 433] width 28 height 22
click at [371, 460] on div "A" at bounding box center [370, 462] width 28 height 22
click at [499, 404] on div "A" at bounding box center [497, 404] width 29 height 22
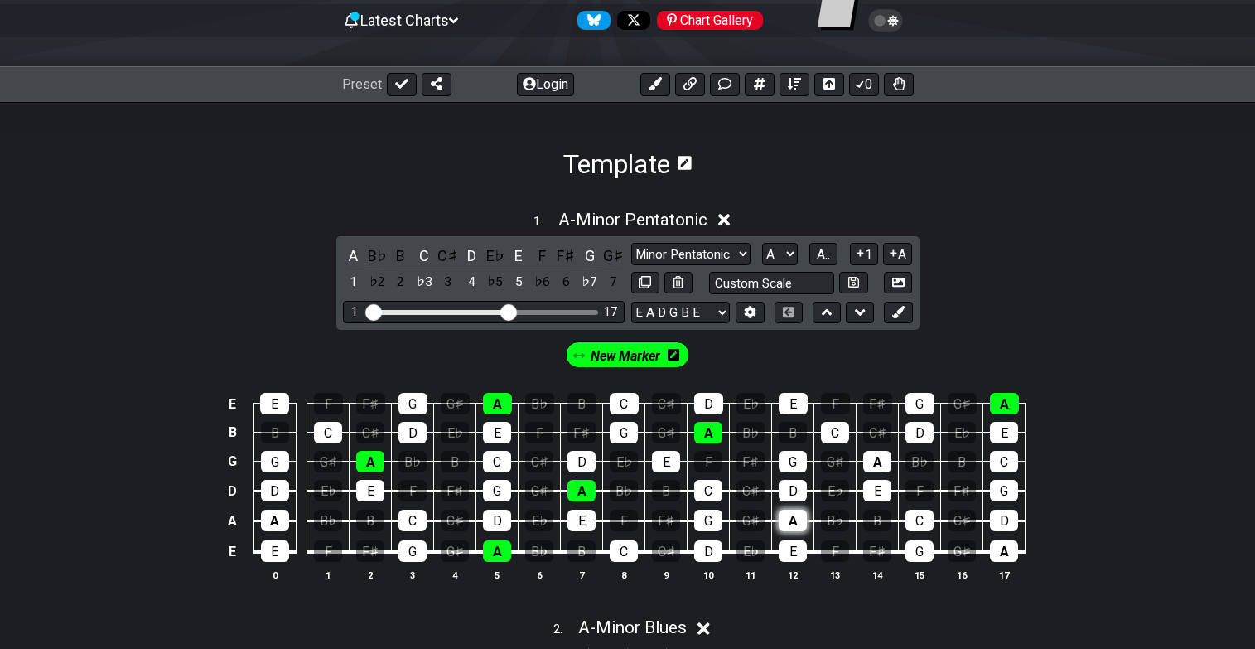
click at [786, 517] on div "A" at bounding box center [793, 521] width 28 height 22
click at [873, 461] on div "A" at bounding box center [877, 462] width 28 height 22
click at [1000, 546] on div "A" at bounding box center [1004, 551] width 28 height 22
click at [277, 516] on div "A" at bounding box center [275, 521] width 28 height 22
click at [675, 356] on icon at bounding box center [674, 355] width 12 height 12
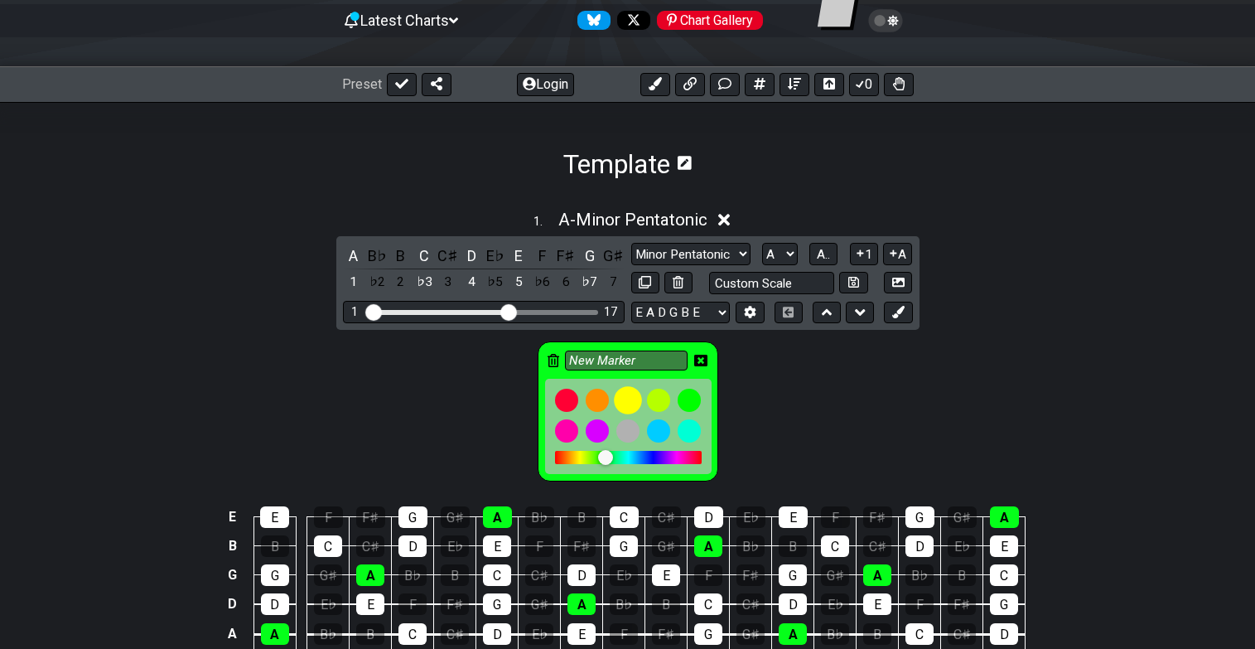
click at [630, 399] on div at bounding box center [628, 400] width 28 height 28
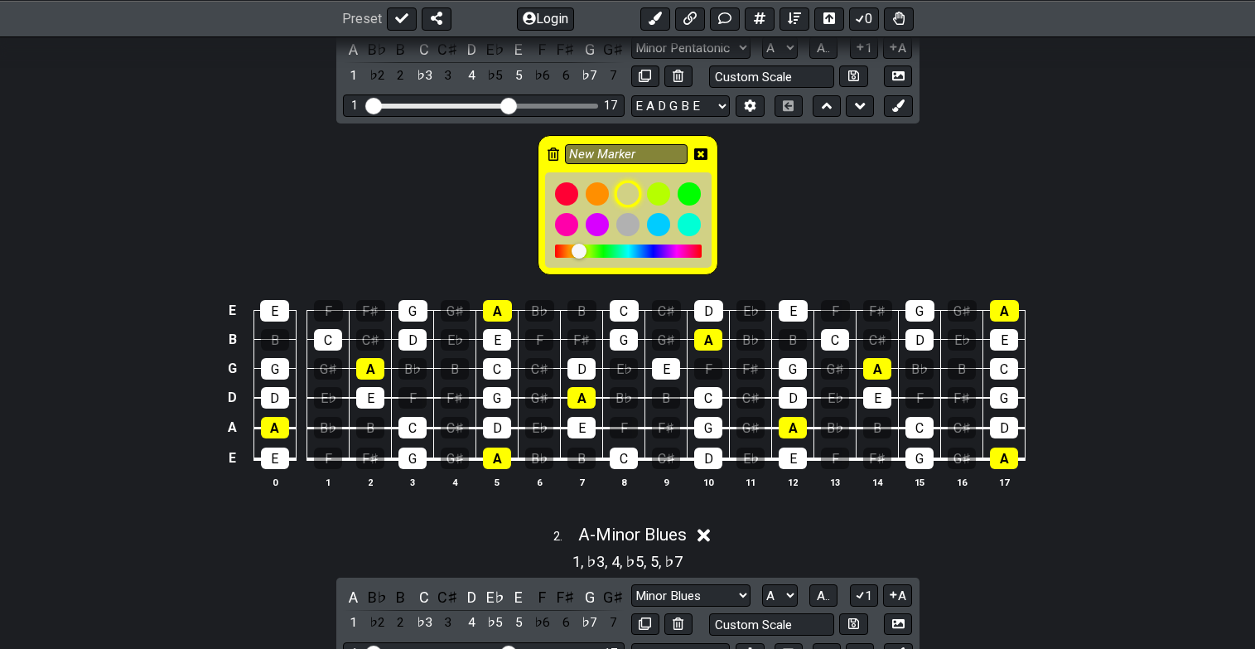
scroll to position [376, 0]
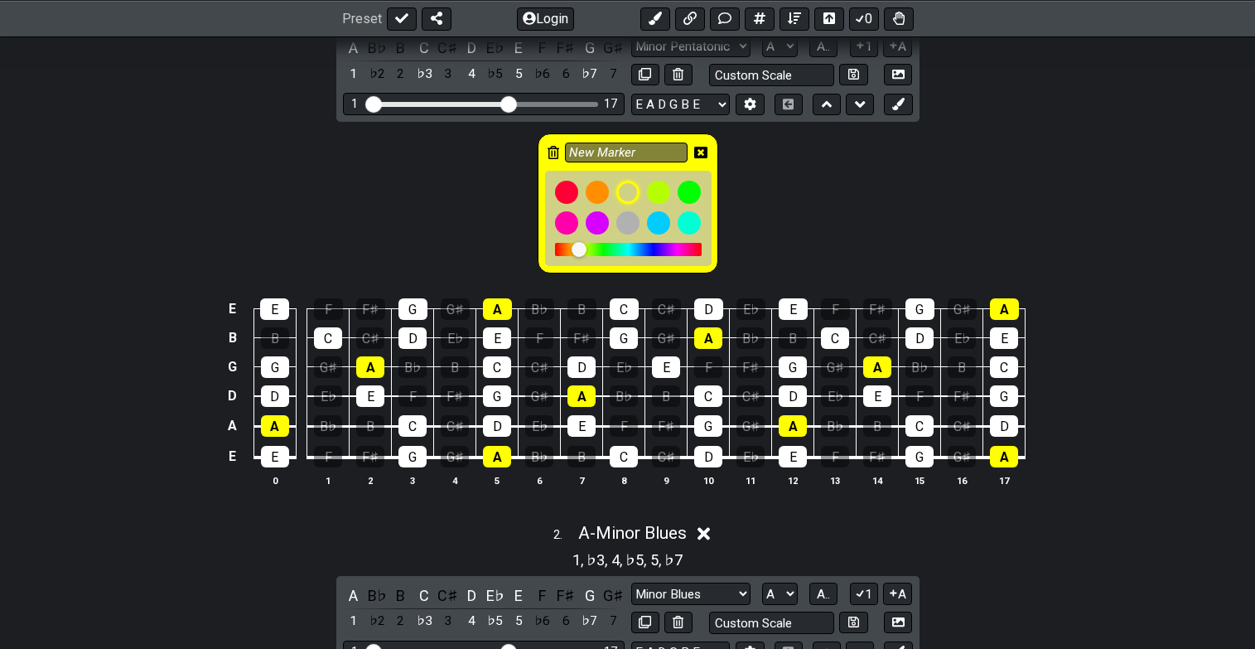
click at [731, 182] on div "New Marker" at bounding box center [627, 199] width 1255 height 155
click at [614, 148] on input "New Marker" at bounding box center [626, 153] width 123 height 21
click at [778, 177] on div "New Marker" at bounding box center [627, 199] width 1255 height 155
click at [699, 148] on icon at bounding box center [700, 152] width 13 height 13
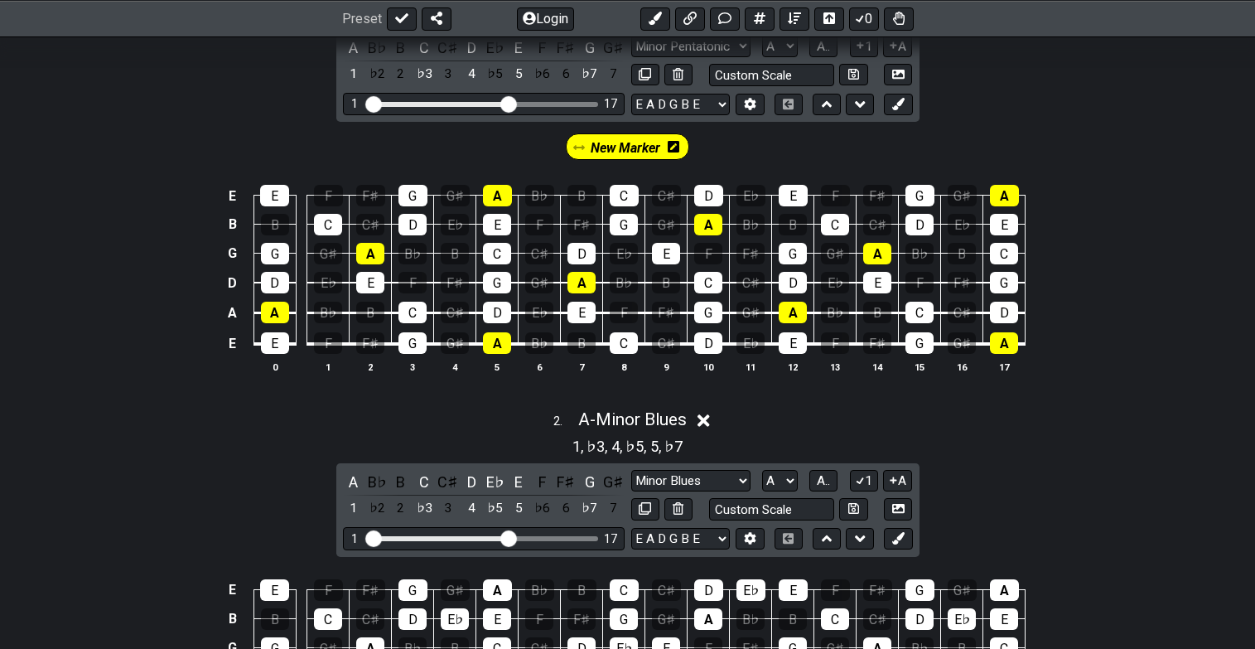
click at [625, 143] on span "New Marker" at bounding box center [626, 148] width 70 height 24
click at [501, 255] on div "C" at bounding box center [497, 254] width 28 height 22
click at [630, 141] on span "New Marker" at bounding box center [625, 148] width 77 height 24
click at [496, 256] on div "C" at bounding box center [497, 254] width 28 height 22
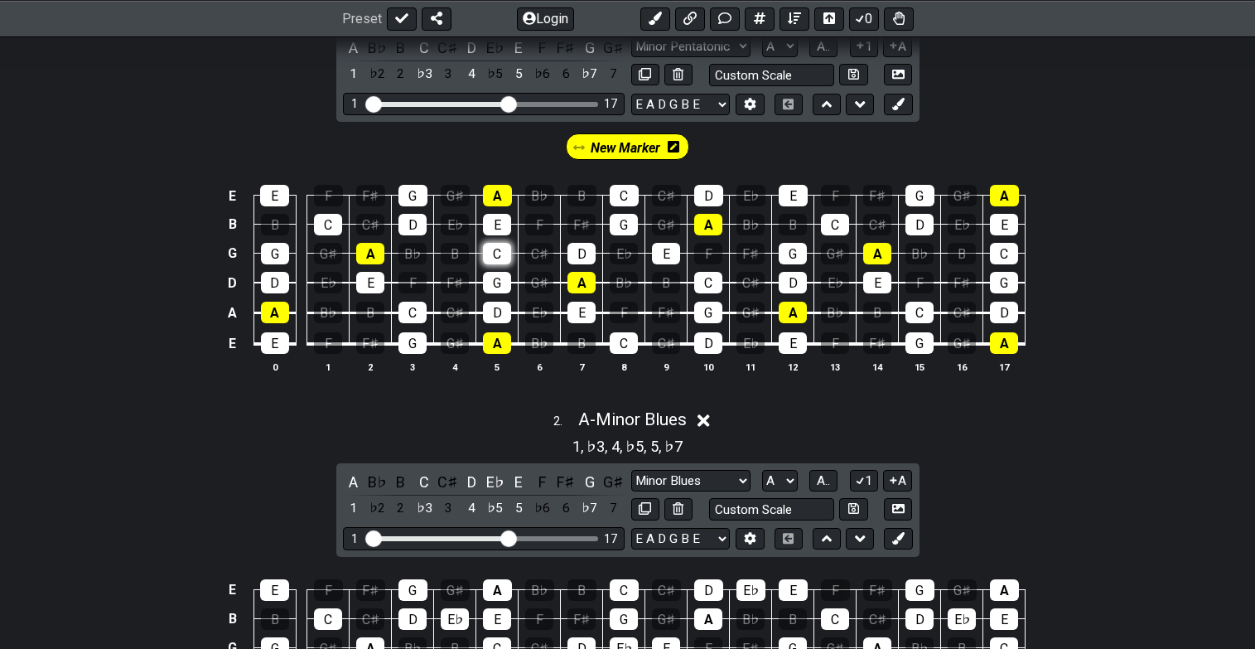
click at [496, 256] on div "C" at bounding box center [497, 254] width 28 height 22
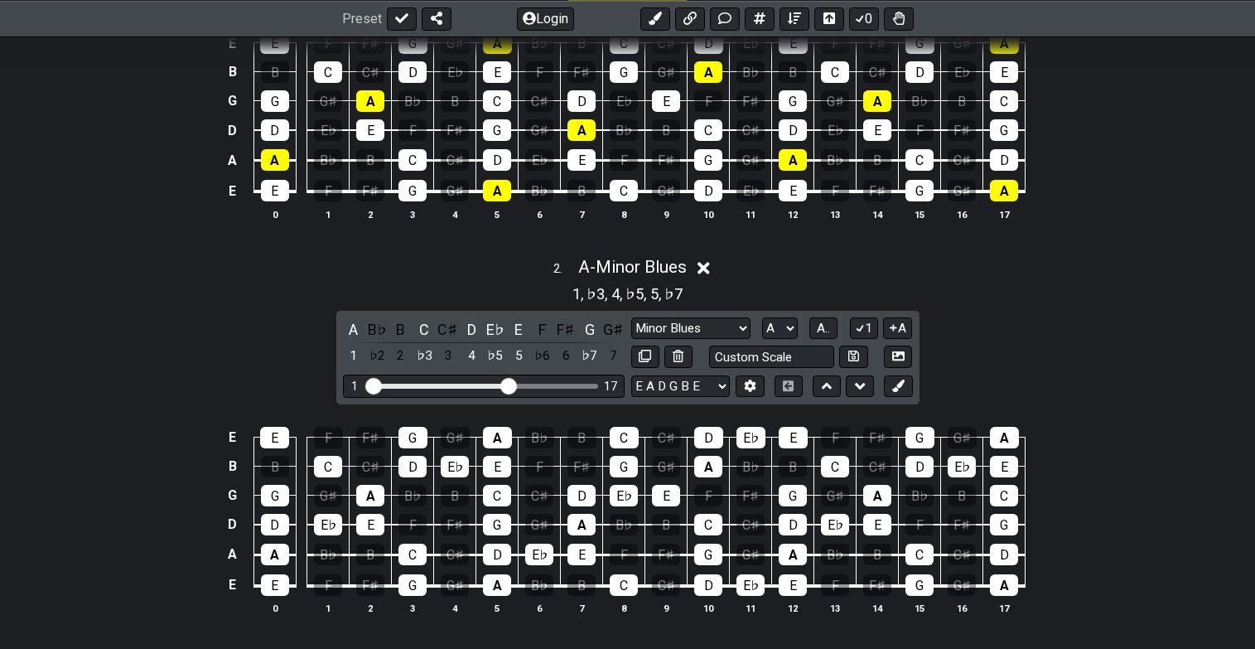
scroll to position [533, 0]
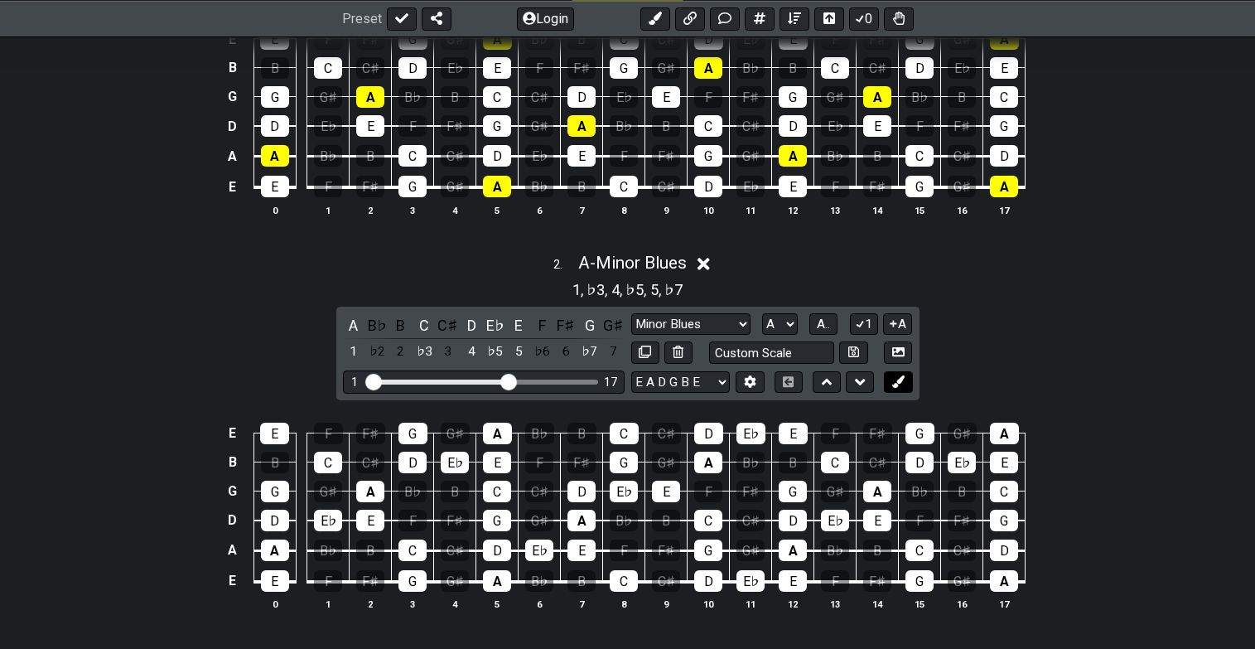
click at [902, 381] on icon at bounding box center [899, 381] width 12 height 12
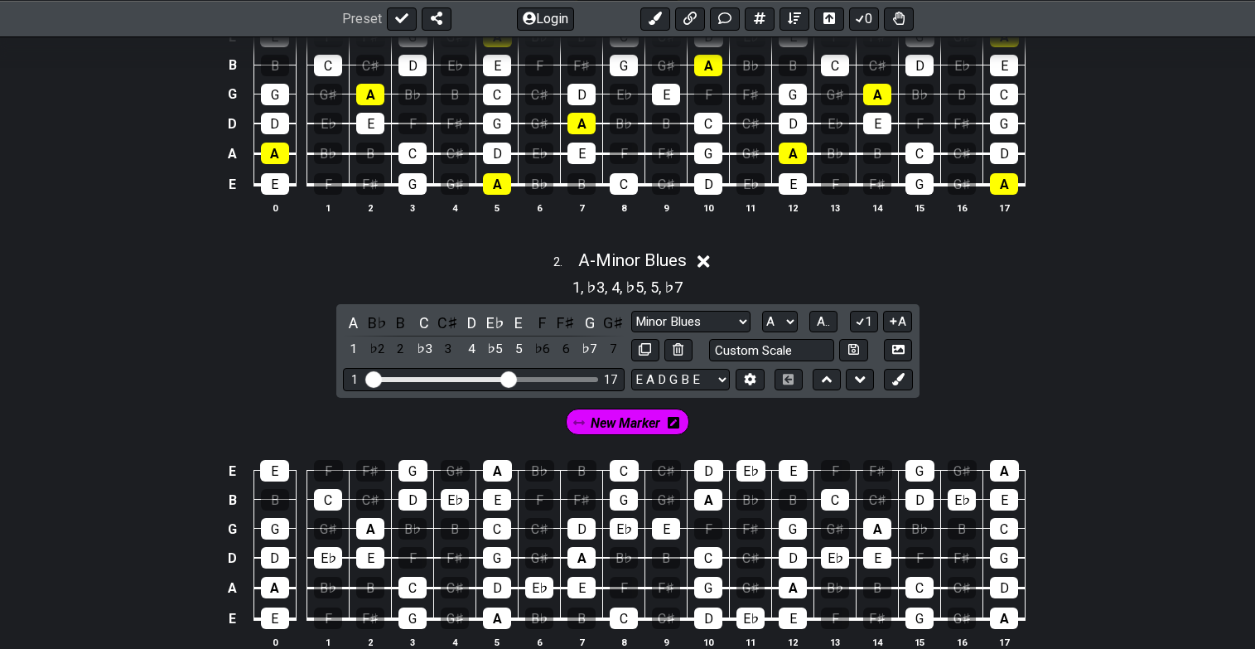
scroll to position [537, 0]
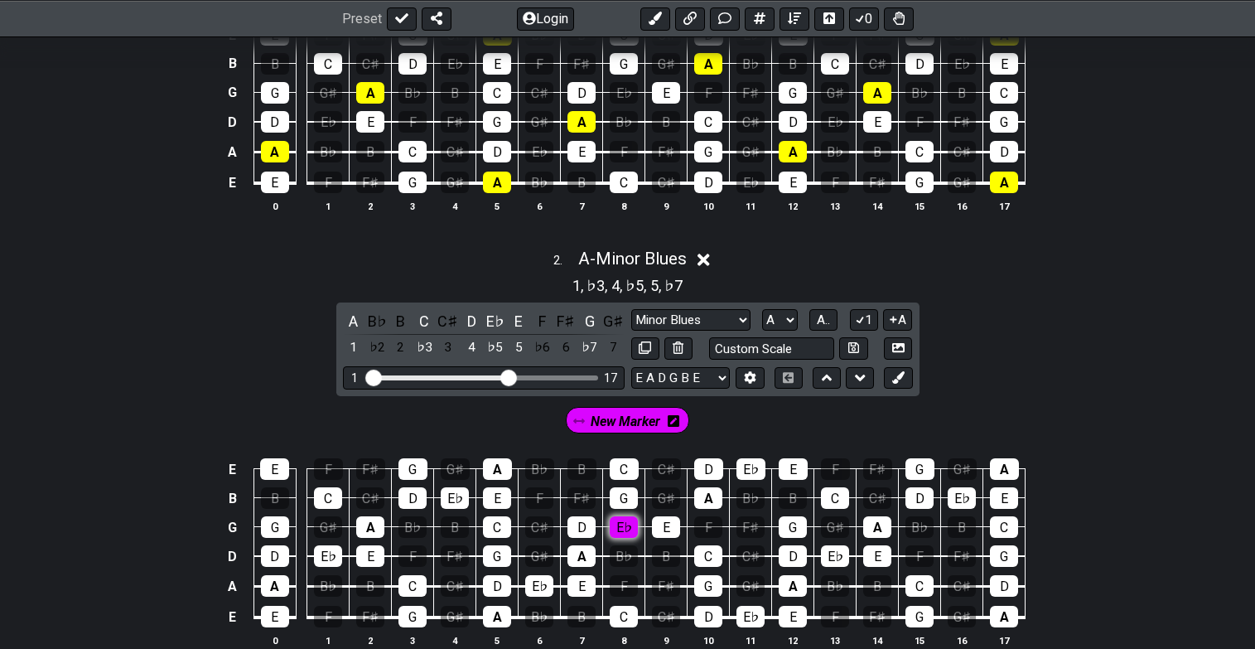
click at [621, 524] on div "E♭" at bounding box center [624, 527] width 28 height 22
click at [539, 583] on div "E♭" at bounding box center [539, 586] width 28 height 22
click at [453, 495] on div "E♭" at bounding box center [455, 498] width 28 height 22
click at [328, 556] on div "E♭" at bounding box center [328, 556] width 28 height 22
click at [751, 612] on div "E♭" at bounding box center [751, 617] width 28 height 22
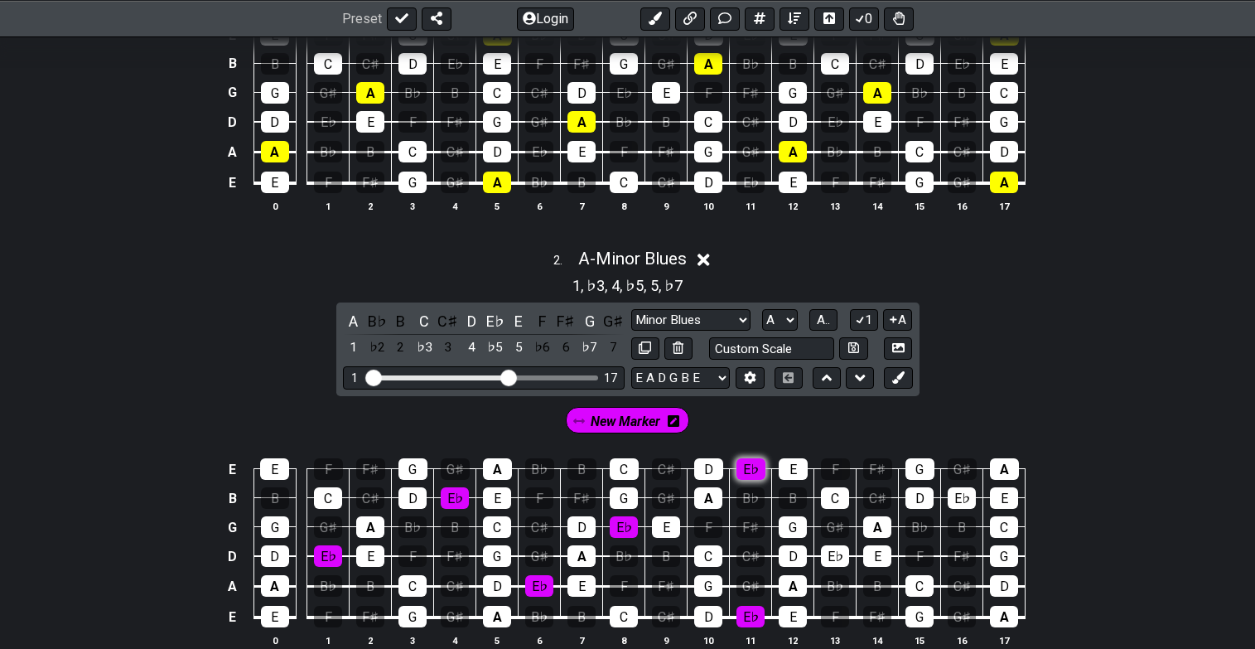
click at [753, 466] on div "E♭" at bounding box center [751, 469] width 29 height 22
click at [836, 554] on div "E♭" at bounding box center [835, 556] width 28 height 22
click at [964, 495] on div "E♭" at bounding box center [962, 498] width 28 height 22
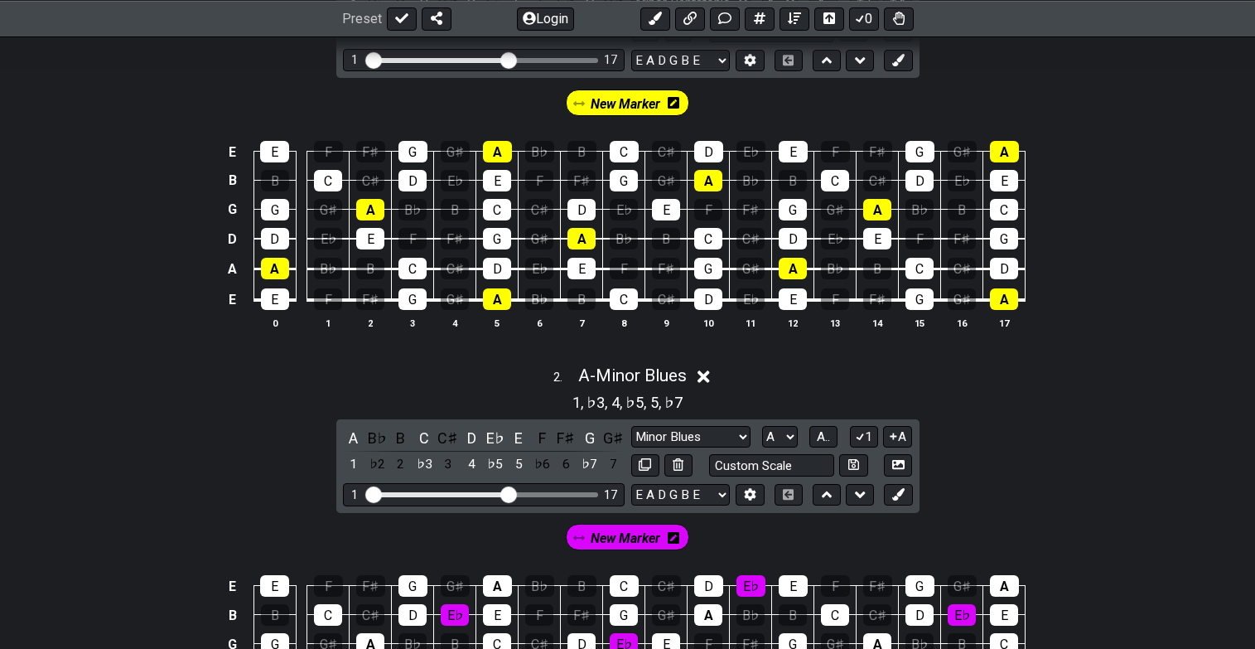
scroll to position [418, 0]
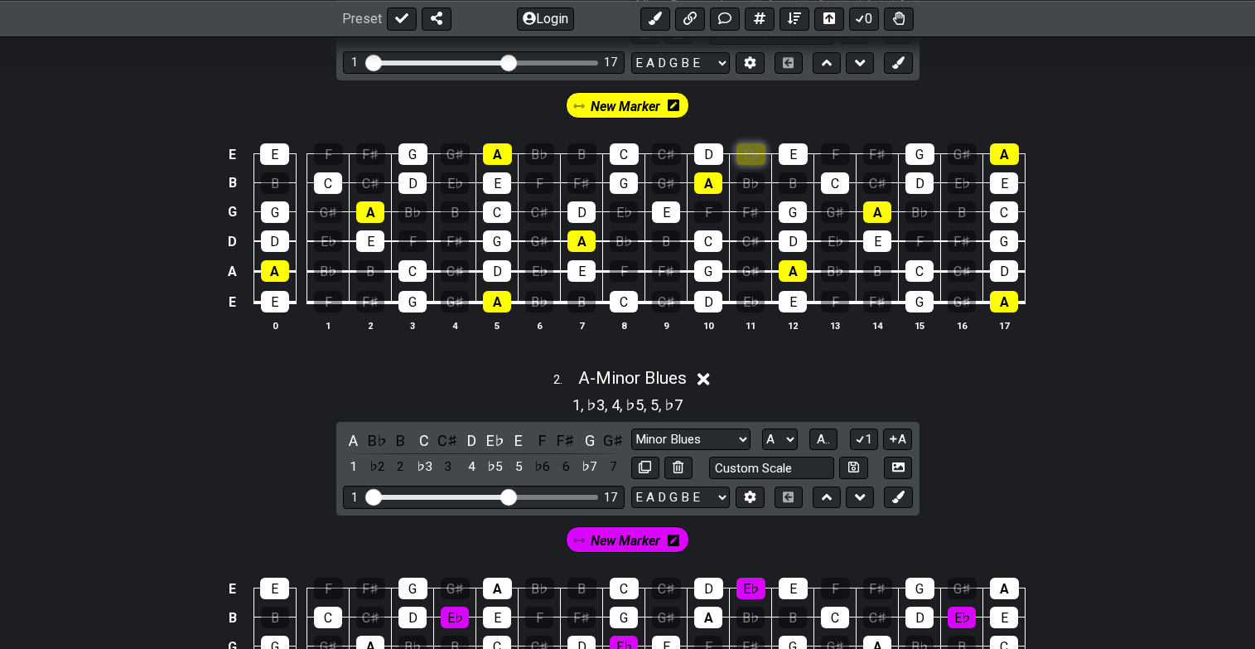
click at [752, 148] on div "E♭" at bounding box center [751, 154] width 29 height 22
click at [754, 149] on div "E♭" at bounding box center [751, 154] width 29 height 22
click at [711, 111] on div "New Marker" at bounding box center [627, 100] width 1255 height 41
click at [640, 100] on span "New Marker" at bounding box center [626, 106] width 70 height 24
click at [680, 108] on icon at bounding box center [678, 105] width 12 height 12
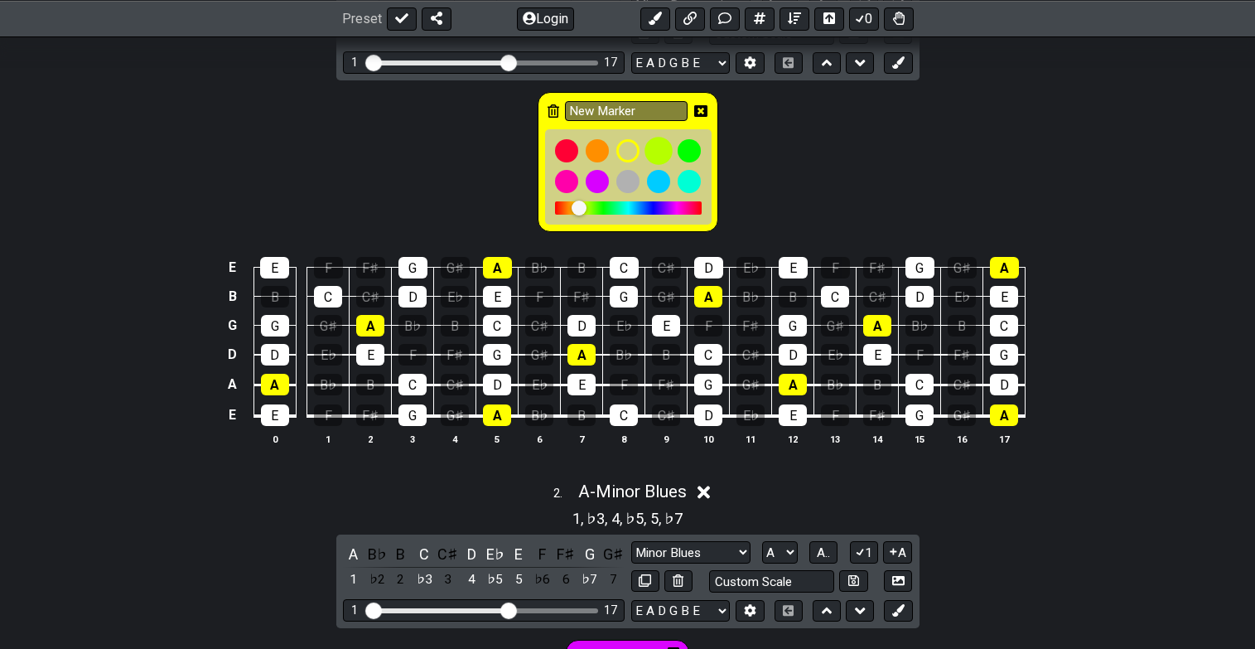
click at [656, 144] on div at bounding box center [659, 151] width 28 height 28
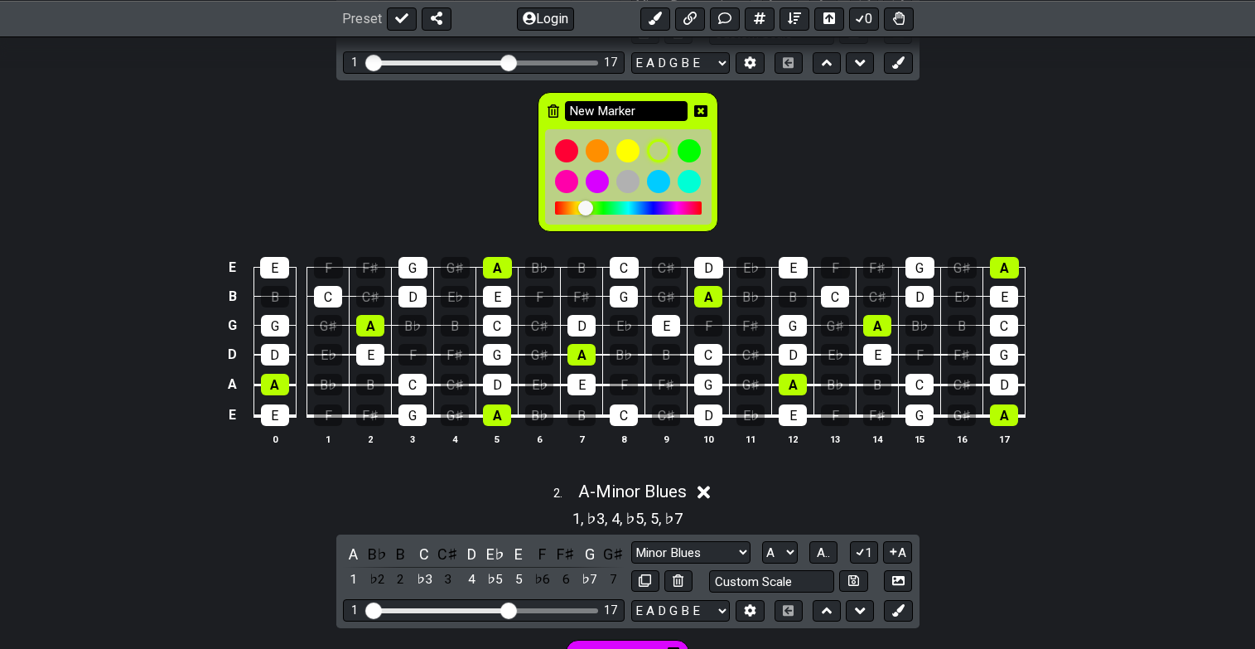
click at [647, 108] on input "New Marker" at bounding box center [626, 111] width 123 height 21
click at [736, 139] on div "New Marker" at bounding box center [627, 157] width 1255 height 155
click at [698, 101] on icon at bounding box center [700, 111] width 13 height 24
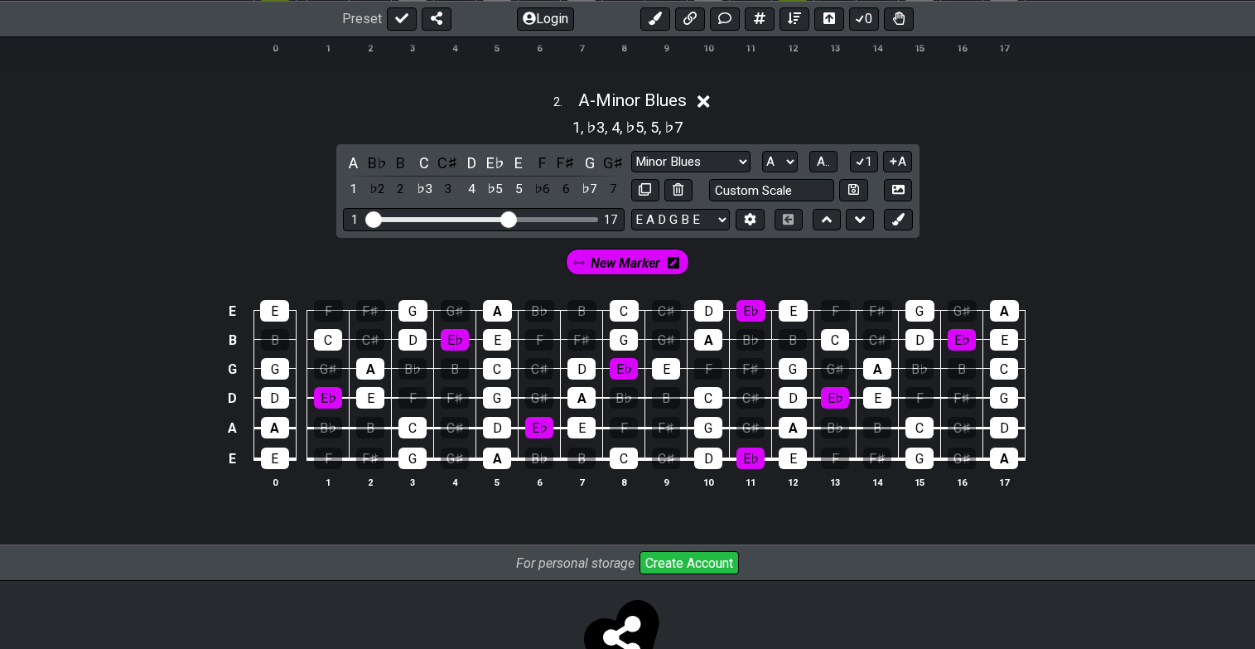
scroll to position [699, 0]
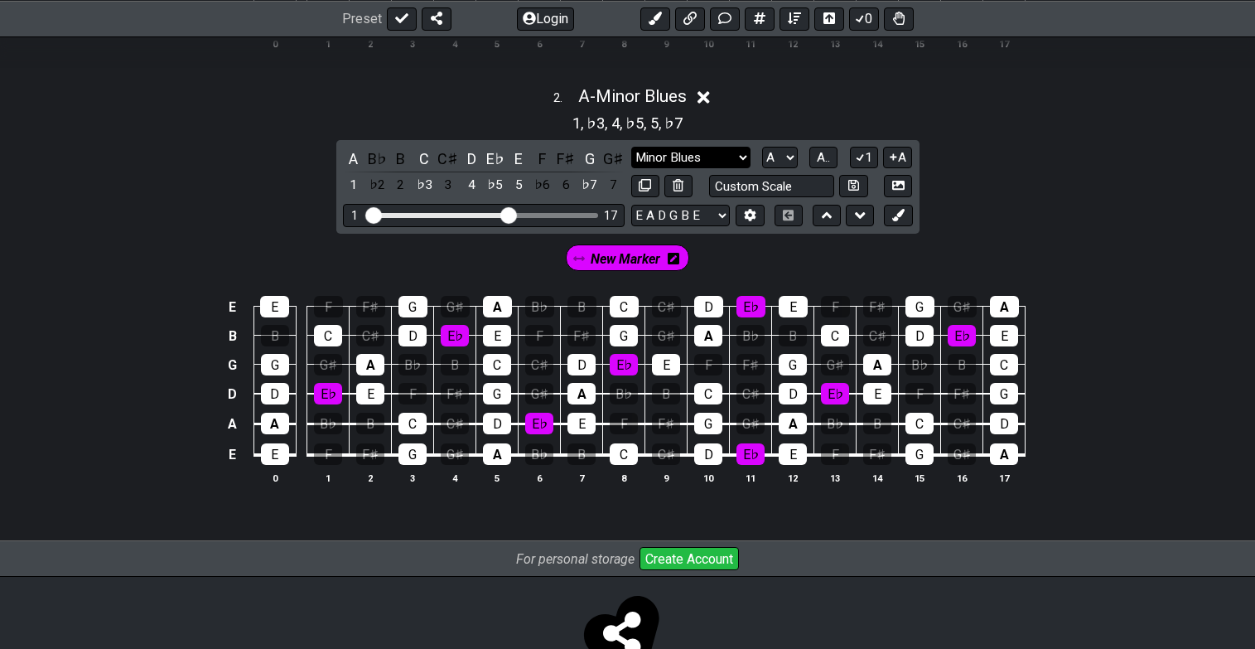
click at [704, 150] on select "Minor Pentatonic Custom Scale Minor Pentatonic Major Pentatonic Minor Blues Maj…" at bounding box center [690, 158] width 119 height 22
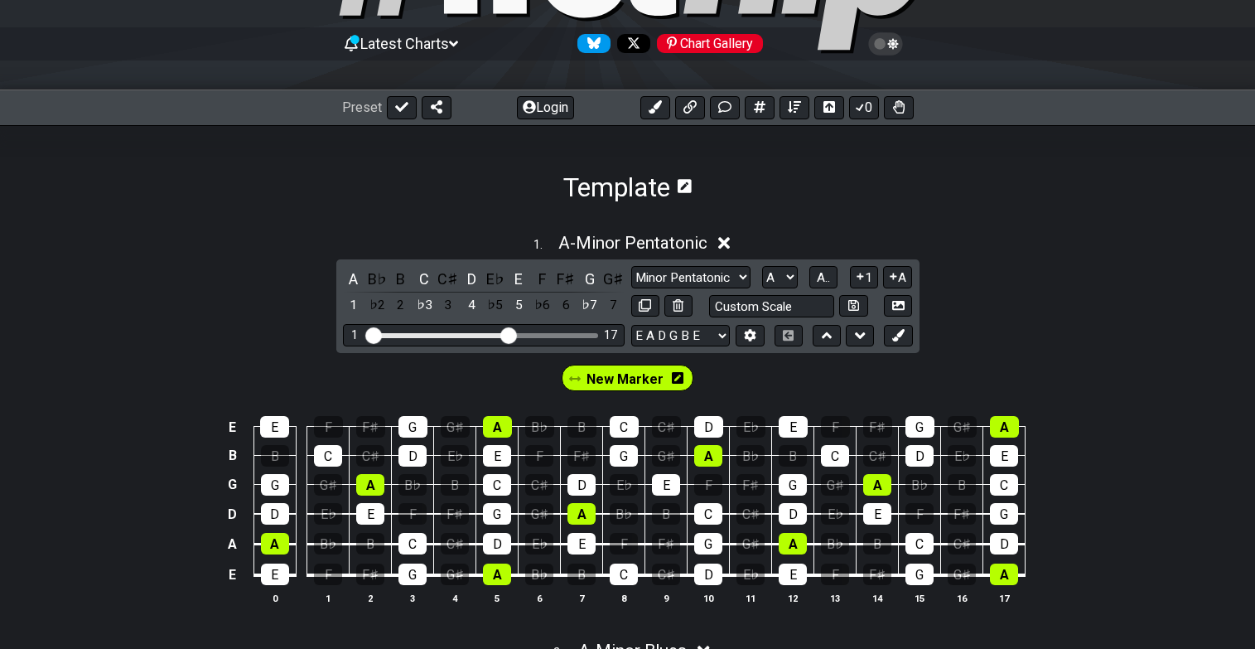
scroll to position [146, 0]
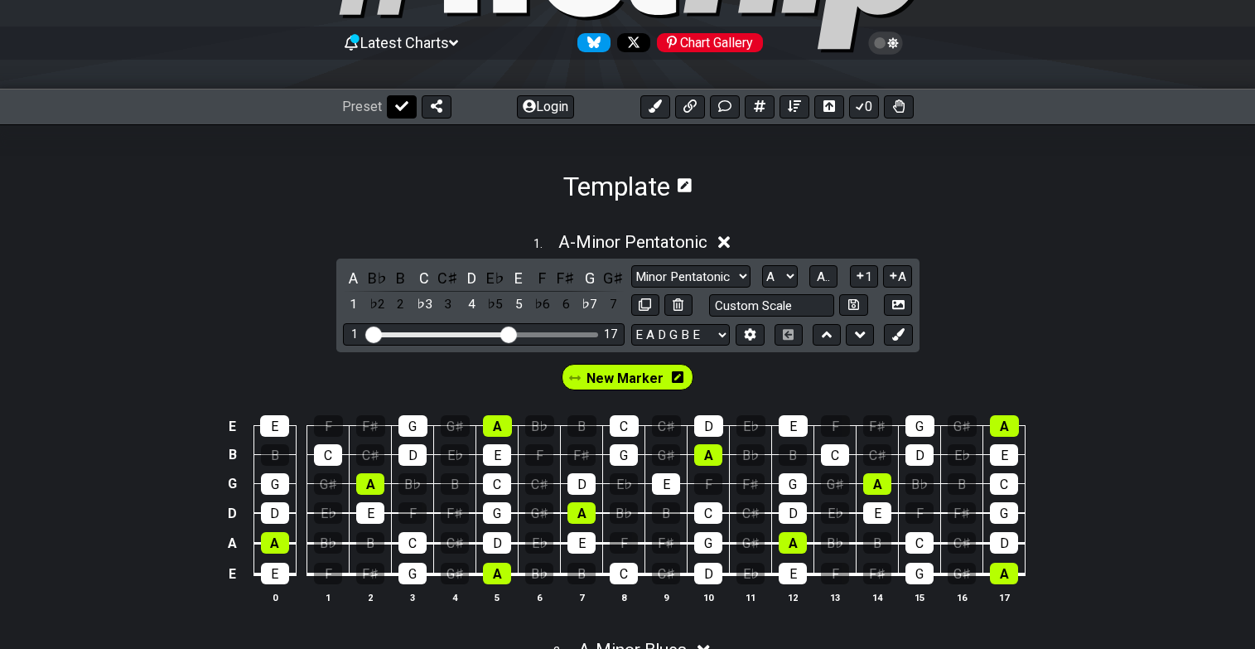
click at [399, 110] on icon at bounding box center [401, 105] width 13 height 13
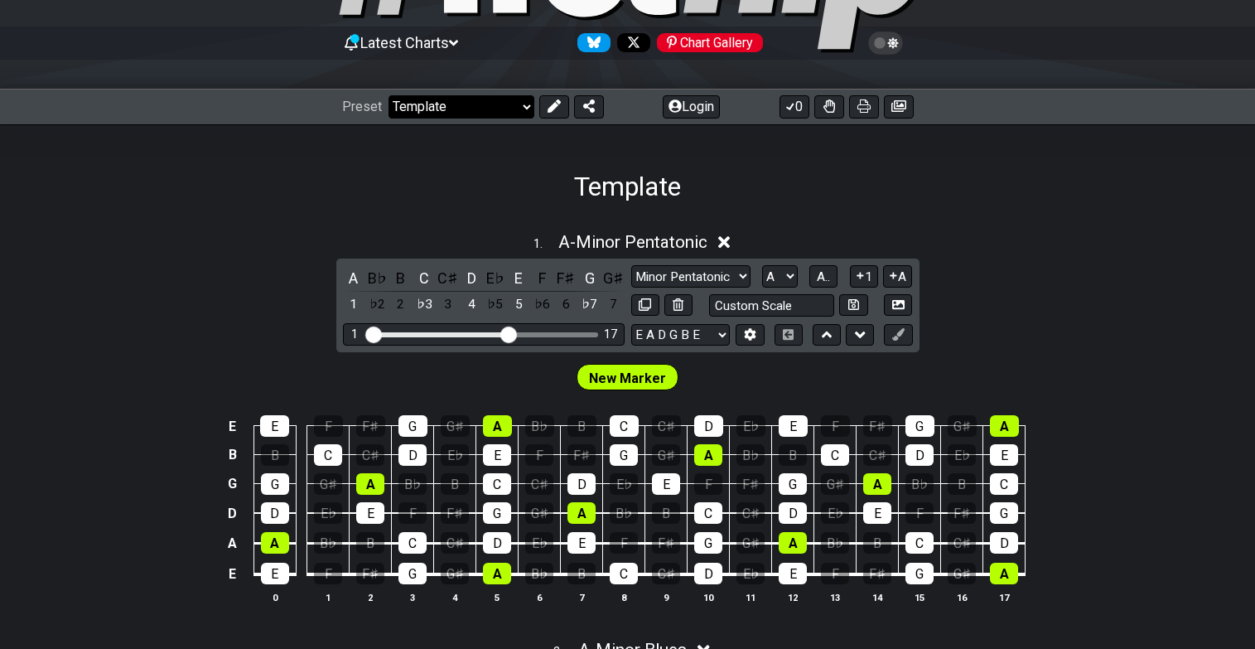
click at [491, 109] on select "Welcome to #fretflip! Template Custom Preset Minor Pentatonic Major Pentatonic …" at bounding box center [462, 106] width 146 height 23
click at [389, 95] on select "Welcome to #fretflip! Template Custom Preset Minor Pentatonic Major Pentatonic …" at bounding box center [462, 106] width 146 height 23
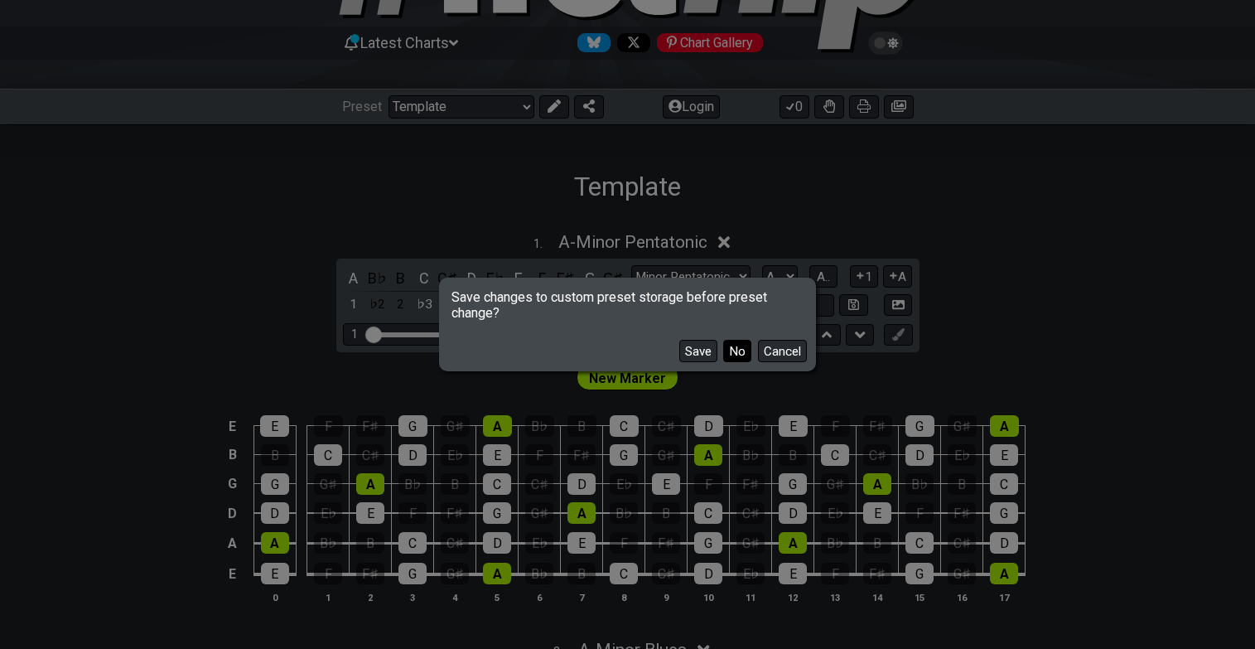
click at [732, 353] on button "No" at bounding box center [737, 351] width 28 height 22
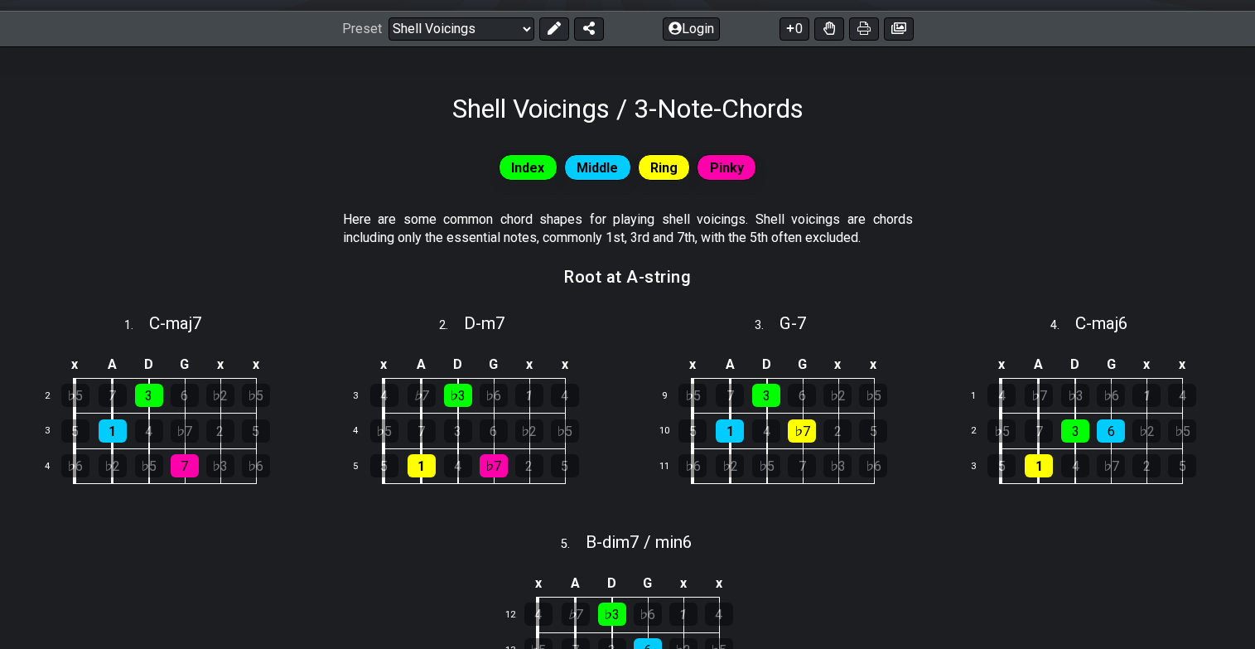
scroll to position [225, 0]
click at [634, 277] on h3 "Root at A-string" at bounding box center [627, 276] width 127 height 18
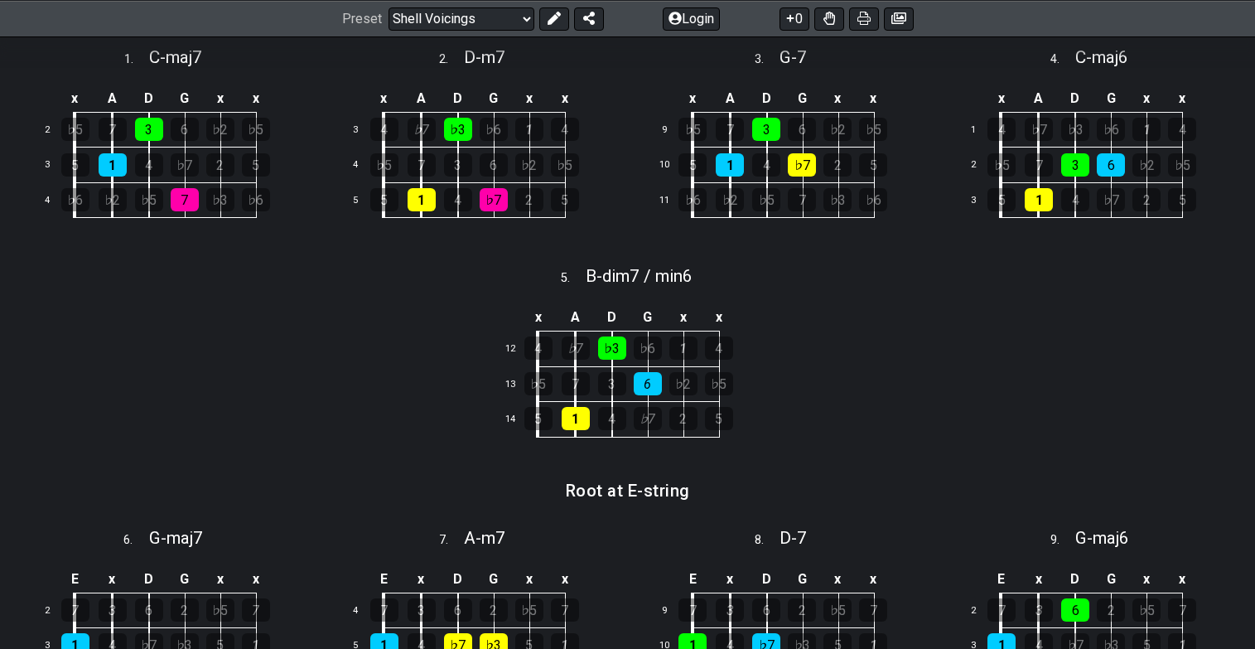
scroll to position [391, 0]
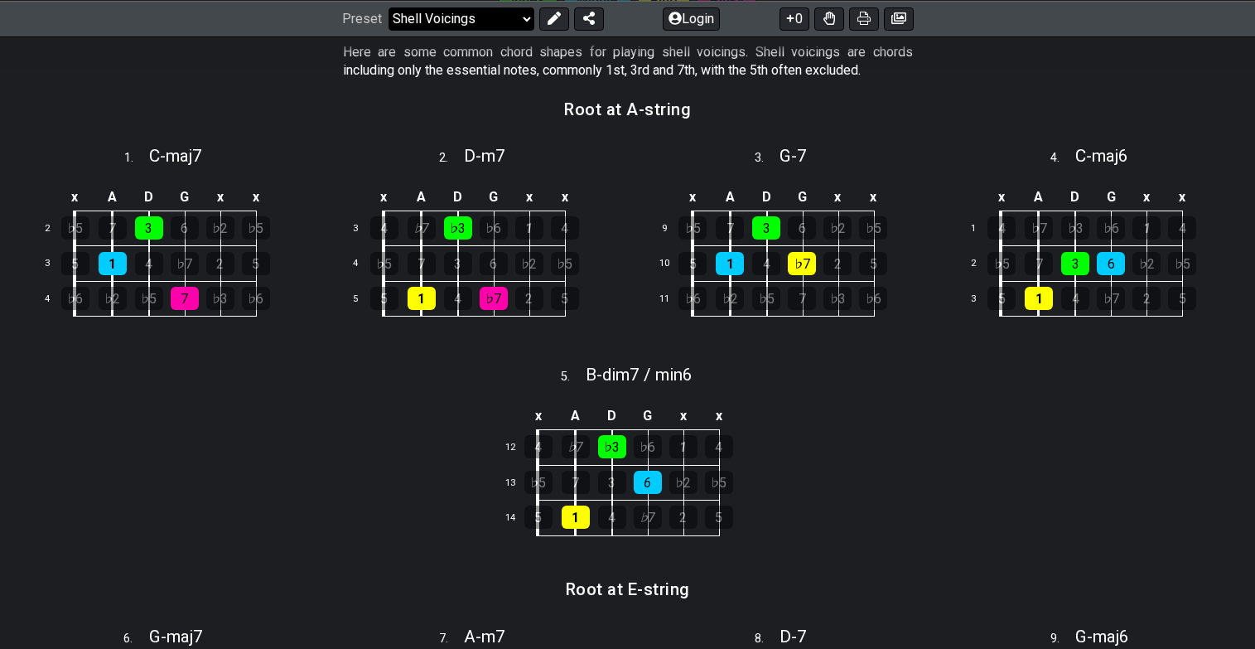
click at [433, 23] on select "Welcome to #fretflip! Template Custom Preset Minor Pentatonic Major Pentatonic …" at bounding box center [462, 18] width 146 height 23
click at [389, 30] on select "Welcome to #fretflip! Template Custom Preset Minor Pentatonic Major Pentatonic …" at bounding box center [462, 18] width 146 height 23
select select "/major-triad-arpeggios"
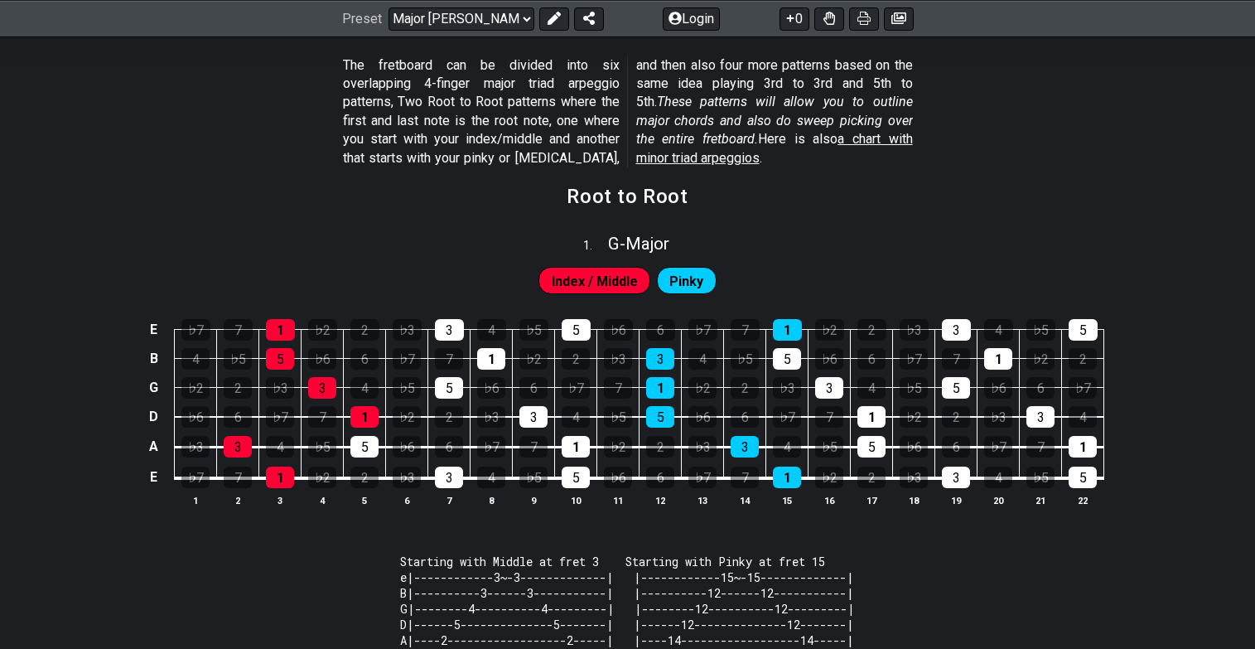
scroll to position [337, 0]
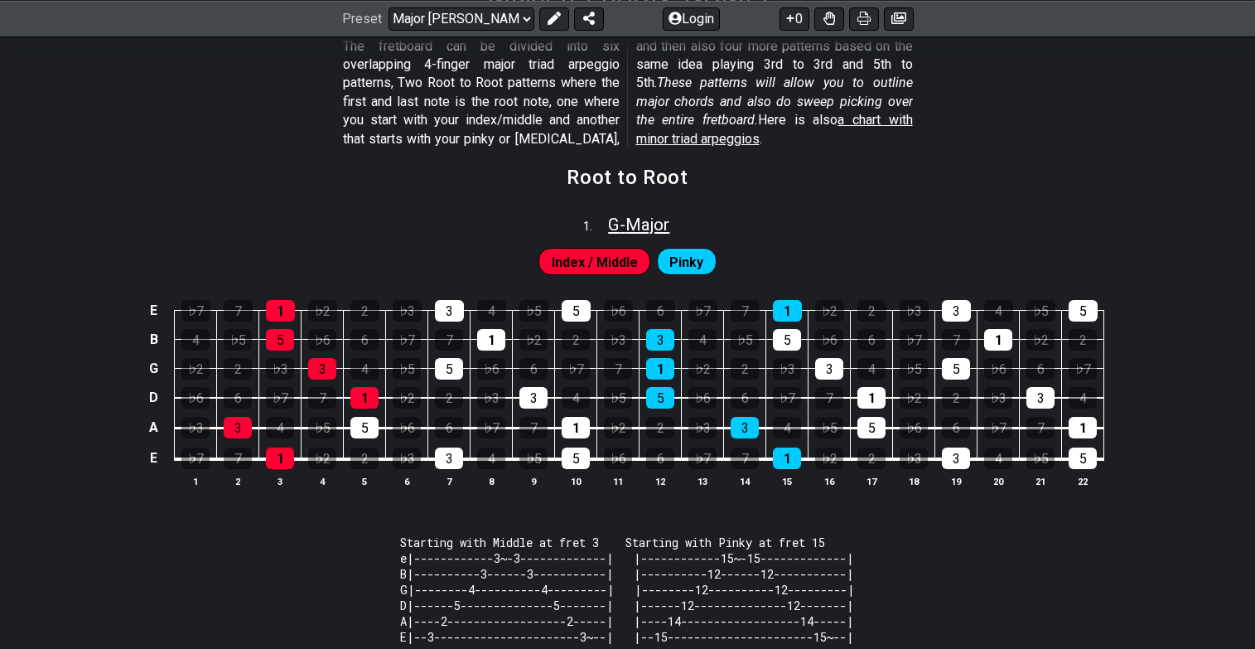
click at [649, 226] on span "G - Major" at bounding box center [638, 225] width 61 height 20
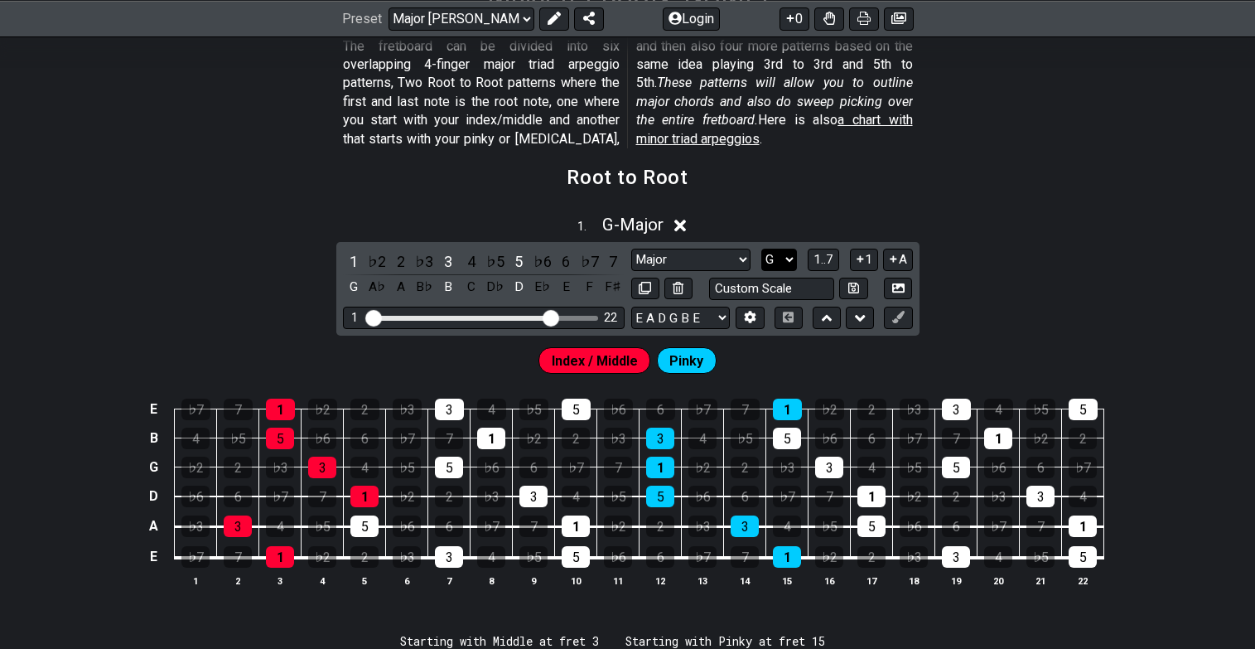
click at [781, 260] on select "A♭ A A♯ B♭ B C C♯ D♭ D D♯ E♭ E F F♯ G♭ G G♯" at bounding box center [780, 260] width 36 height 22
select select "C"
click at [762, 249] on select "A♭ A A♯ B♭ B C C♯ D♭ D D♯ E♭ E F F♯ G♭ G G♯" at bounding box center [780, 260] width 36 height 22
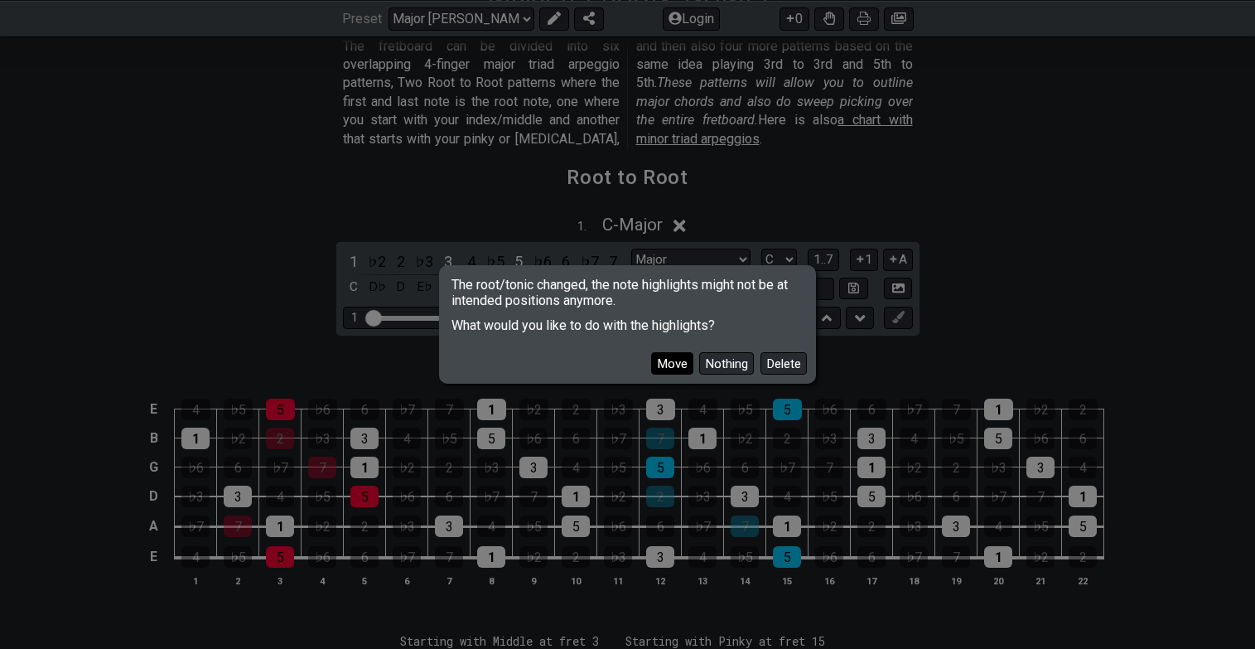
click at [677, 366] on button "Move" at bounding box center [672, 363] width 42 height 22
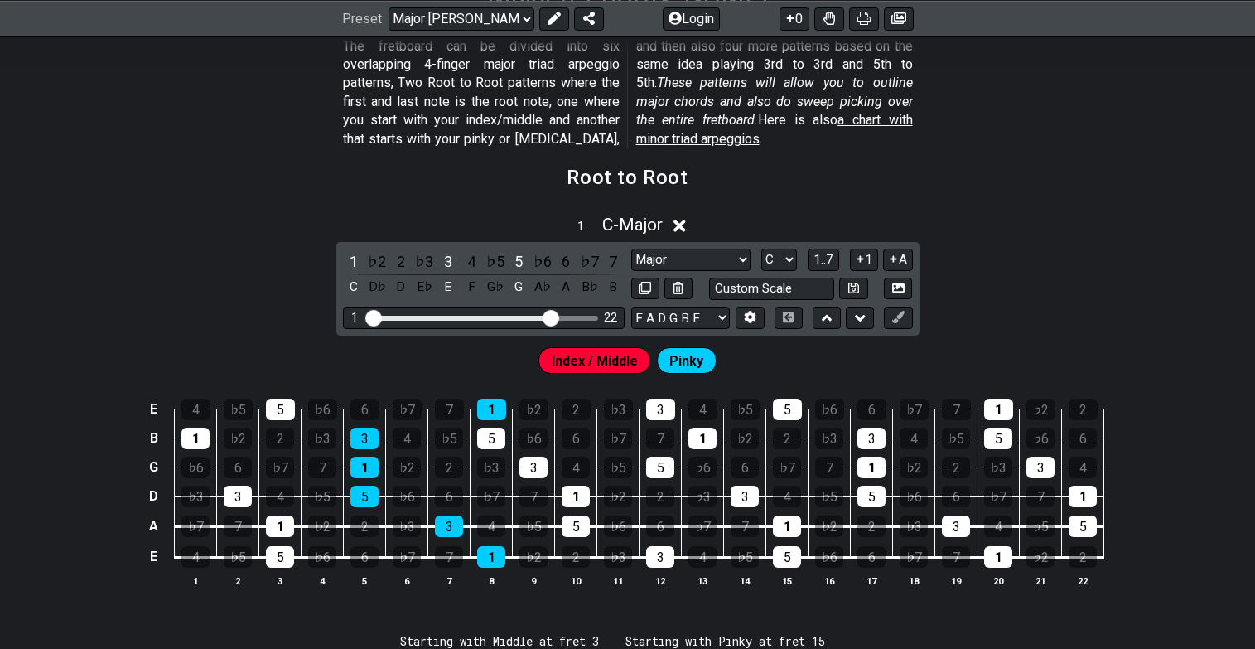
click at [685, 366] on span "Pinky" at bounding box center [687, 361] width 34 height 24
click at [685, 360] on span "Pinky" at bounding box center [687, 361] width 34 height 24
click at [618, 360] on span "Index / Middle" at bounding box center [595, 361] width 86 height 24
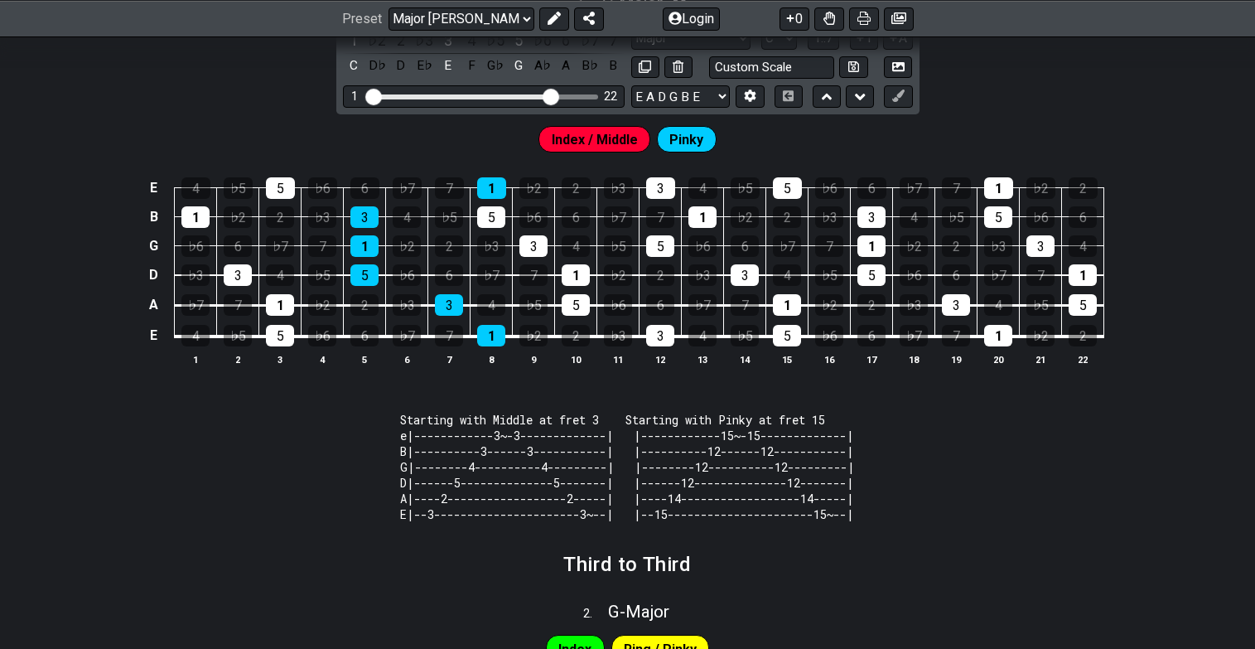
scroll to position [373, 0]
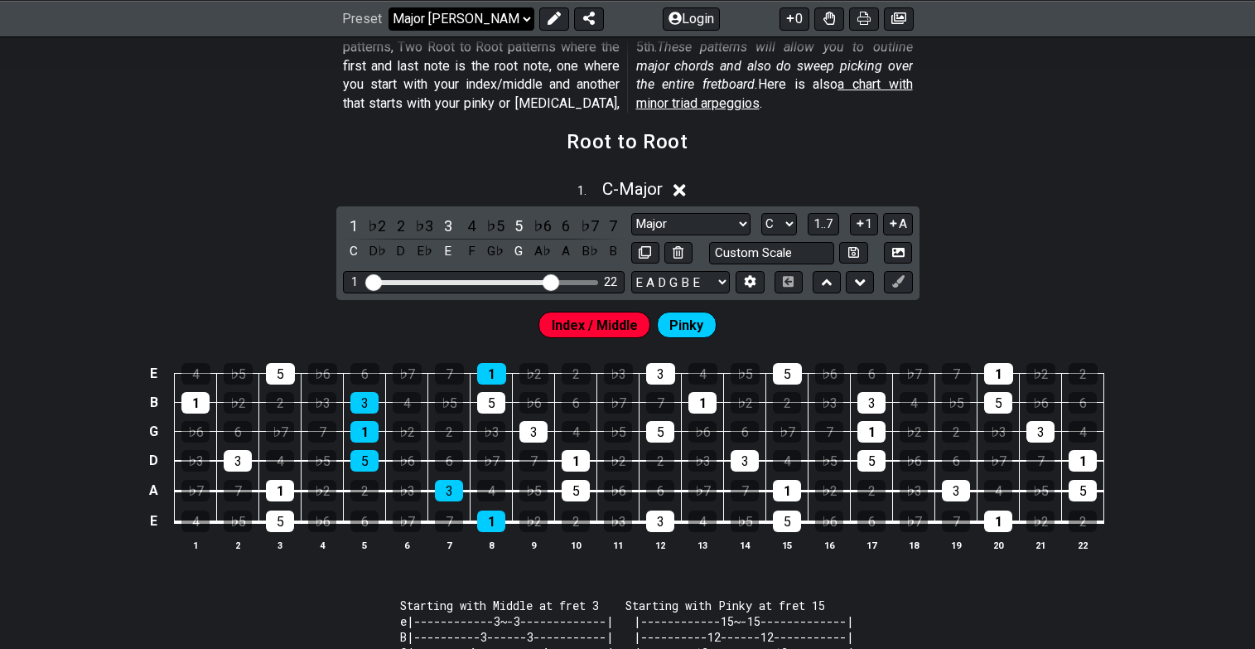
click at [511, 21] on select "Welcome to #fretflip! Template Custom Preset Minor Pentatonic Major Pentatonic …" at bounding box center [462, 18] width 146 height 23
click at [389, 7] on select "Welcome to #fretflip! Template Custom Preset Minor Pentatonic Major Pentatonic …" at bounding box center [462, 18] width 146 height 23
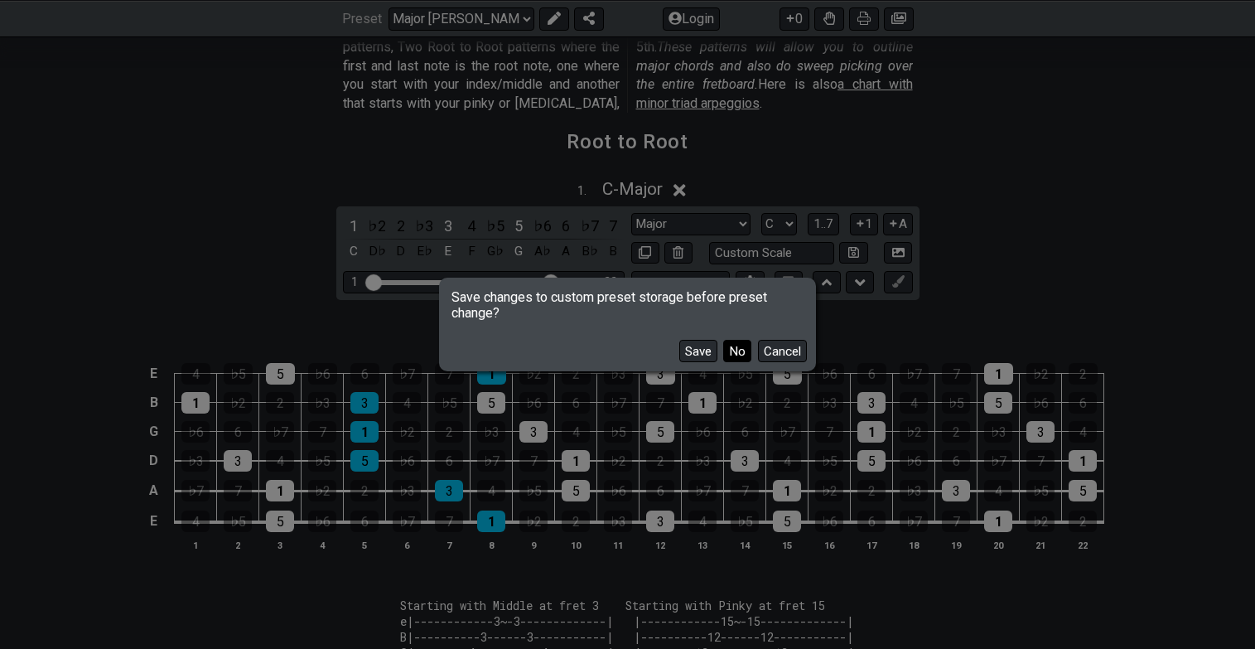
click at [728, 353] on button "No" at bounding box center [737, 351] width 28 height 22
select select "/how-to-solo"
select select "Minor Pentatonic"
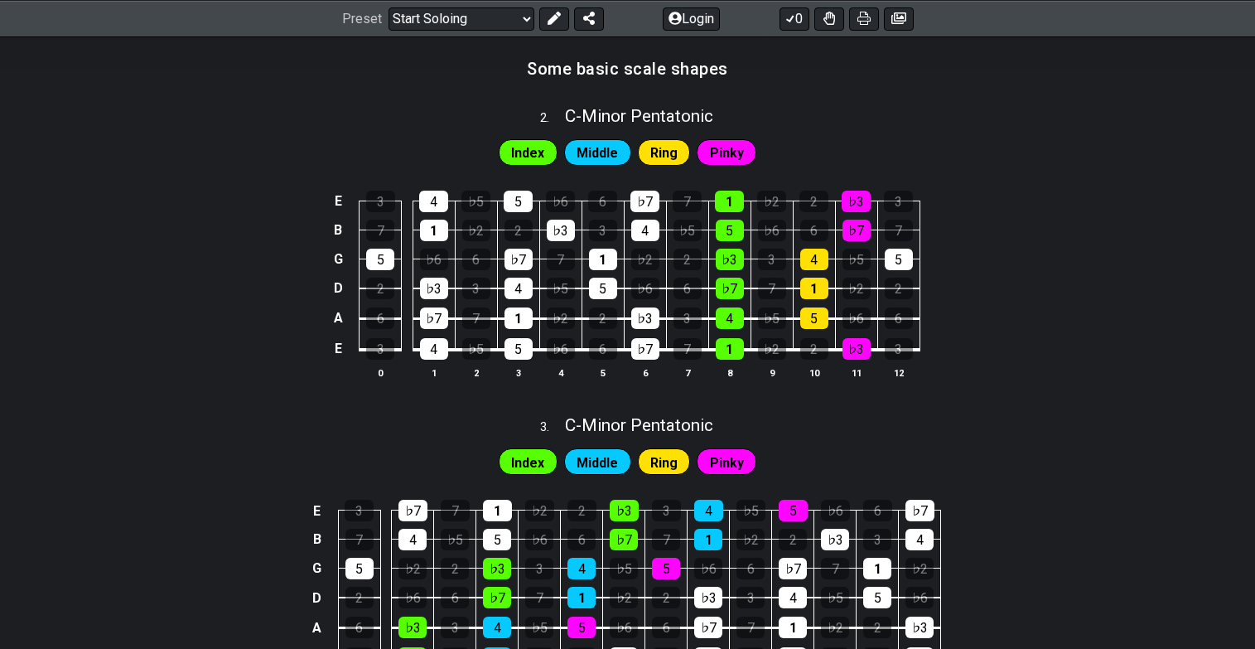
scroll to position [939, 0]
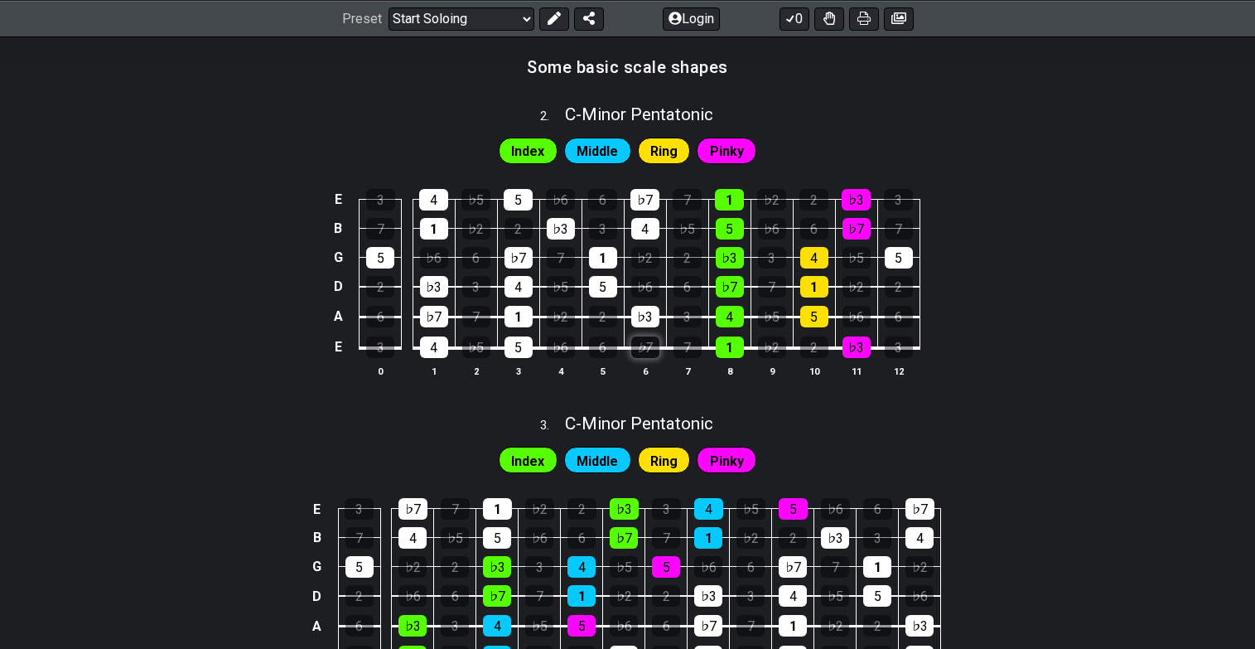
click at [640, 346] on div "♭7" at bounding box center [645, 347] width 28 height 22
click at [641, 346] on div "♭7" at bounding box center [645, 347] width 28 height 22
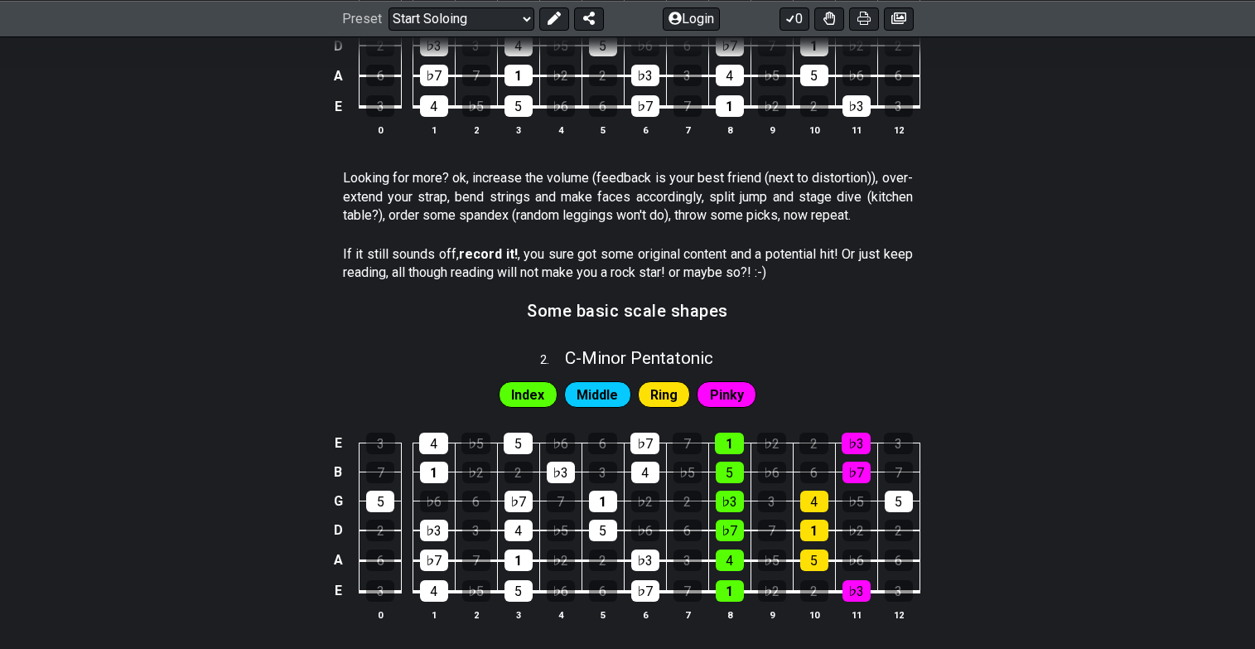
scroll to position [692, 0]
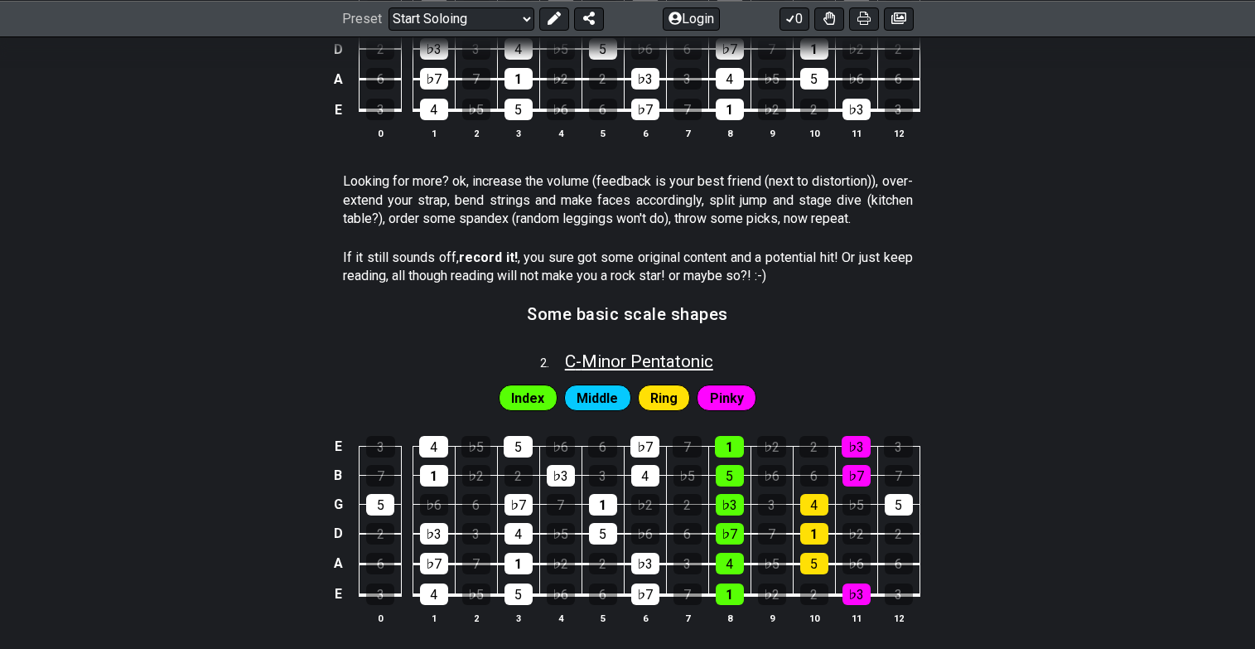
click at [665, 359] on span "C - Minor Pentatonic" at bounding box center [639, 361] width 148 height 20
select select "C"
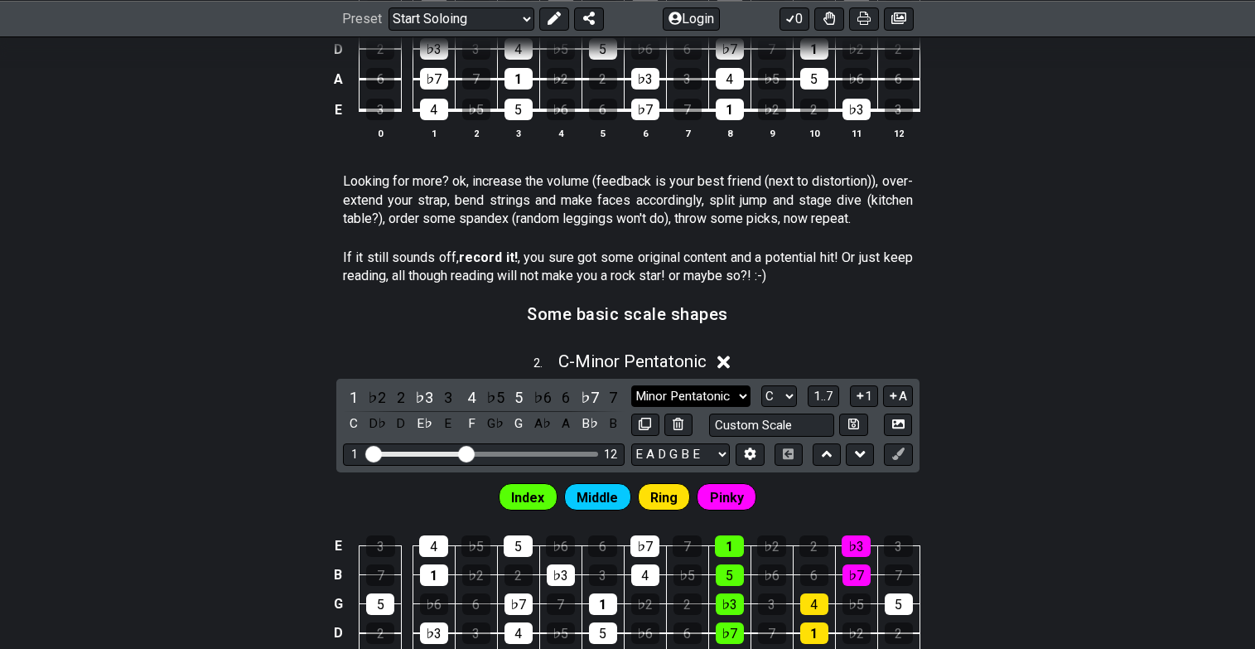
click at [705, 394] on select "Minor Pentatonic Root Minor Pentatonic Major Pentatonic Minor Blues Major Blues…" at bounding box center [690, 396] width 119 height 22
select select "Minor Blues"
click at [631, 385] on select "Minor Pentatonic Root Minor Pentatonic Major Pentatonic Minor Blues Major Blues…" at bounding box center [690, 396] width 119 height 22
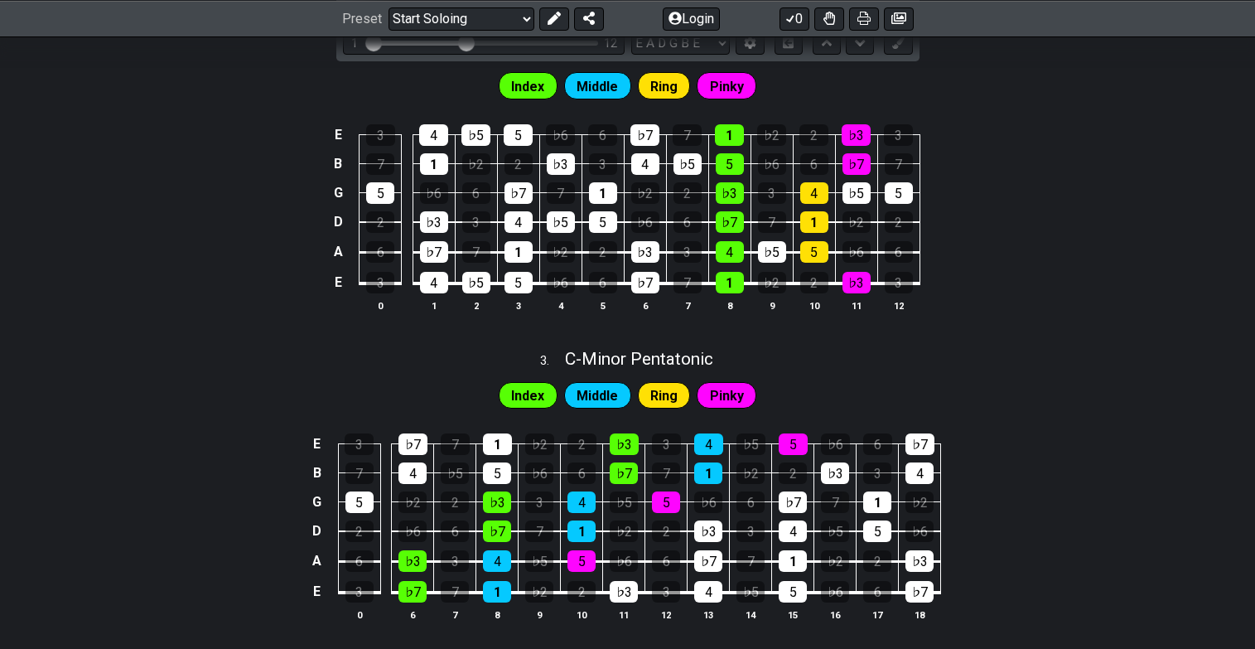
scroll to position [1105, 0]
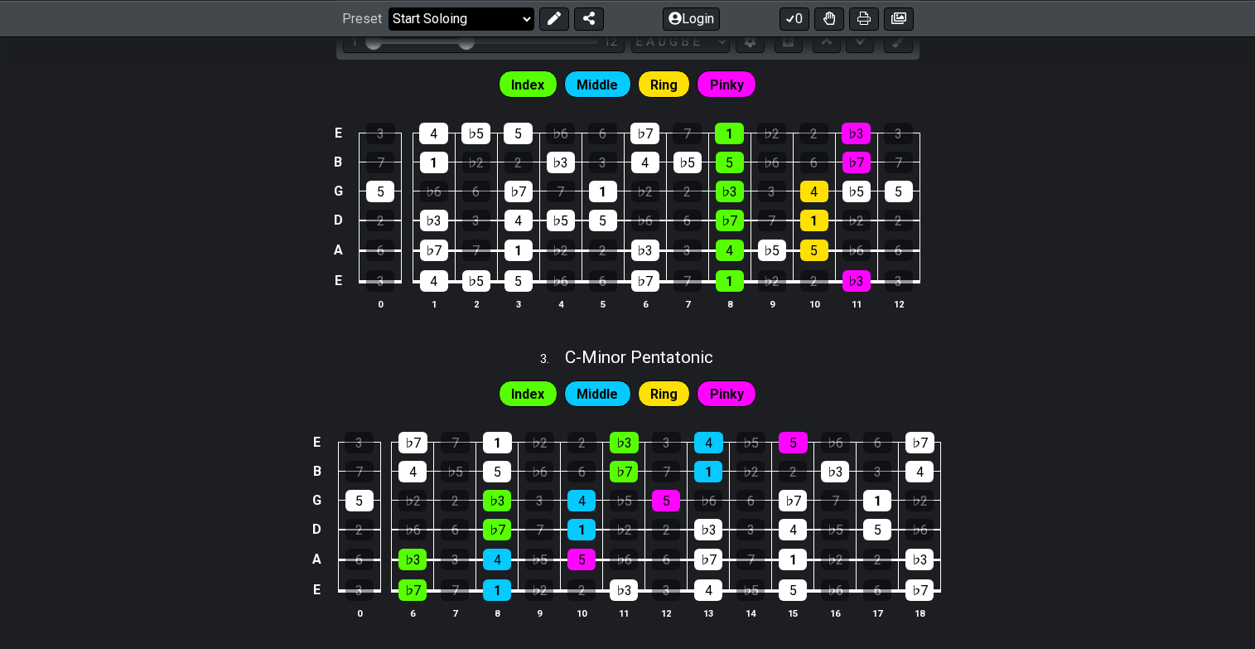
click at [525, 17] on select "Welcome to #fretflip! Template Custom Preset Minor Pentatonic Major Pentatonic …" at bounding box center [462, 18] width 146 height 23
click at [389, 7] on select "Welcome to #fretflip! Template Custom Preset Minor Pentatonic Major Pentatonic …" at bounding box center [462, 18] width 146 height 23
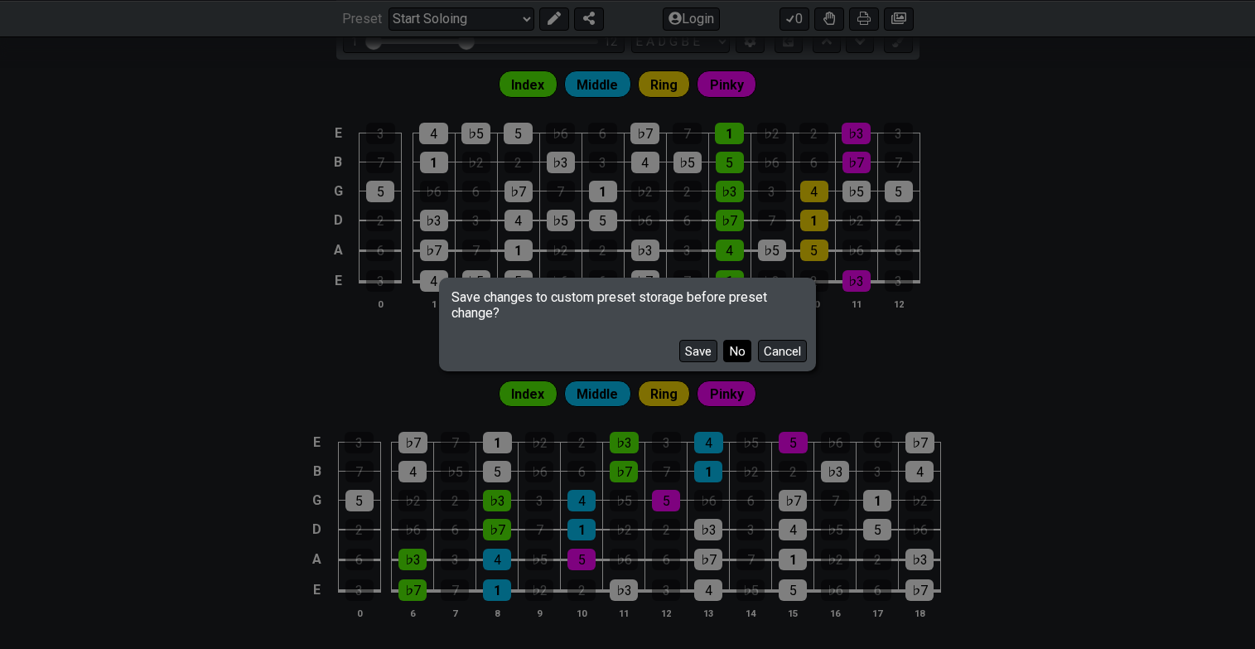
click at [734, 352] on button "No" at bounding box center [737, 351] width 28 height 22
select select "/scale-degrees-and-intervals"
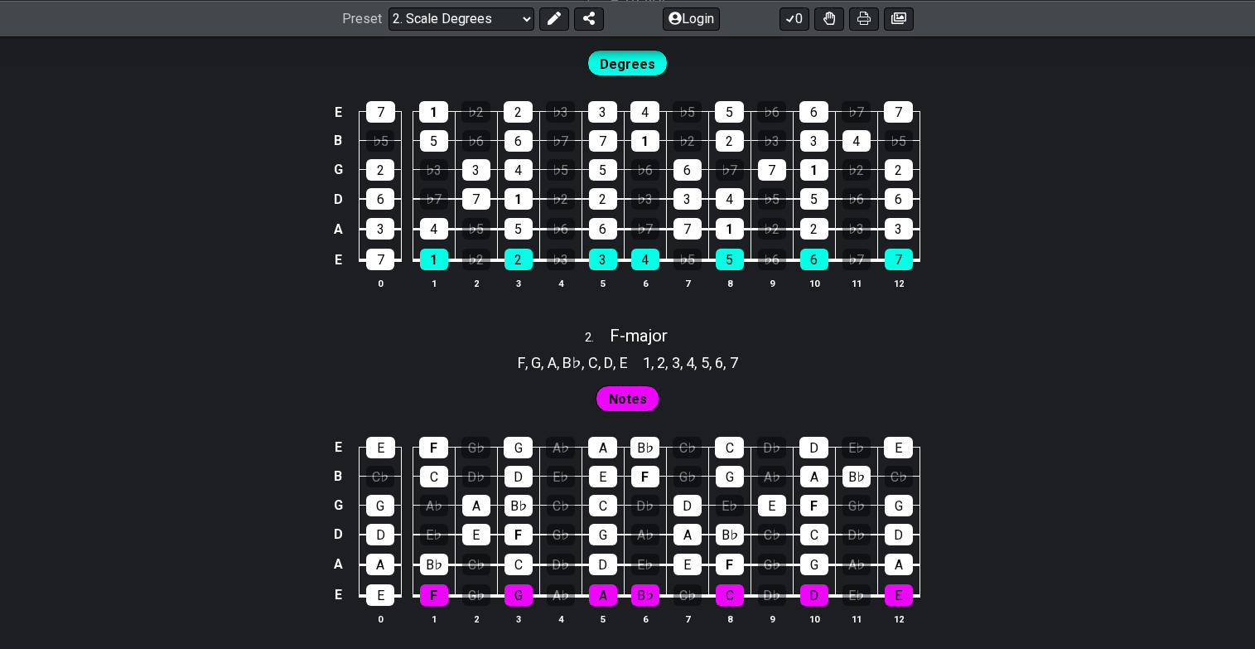
scroll to position [1163, 0]
